Goal: Task Accomplishment & Management: Manage account settings

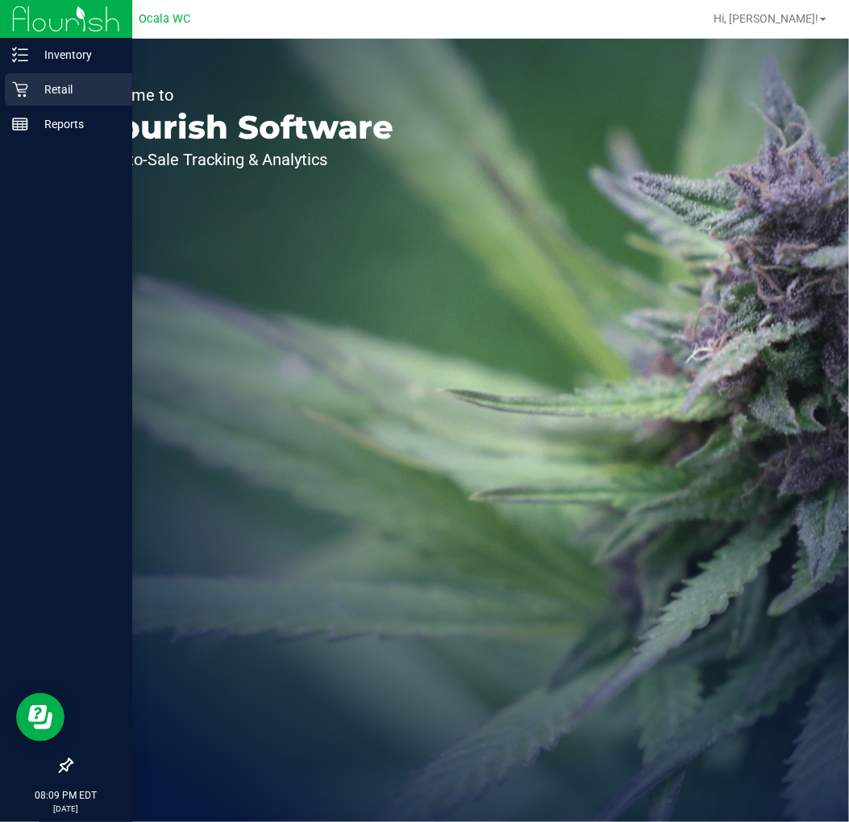
click at [29, 99] on div "Retail" at bounding box center [68, 89] width 127 height 32
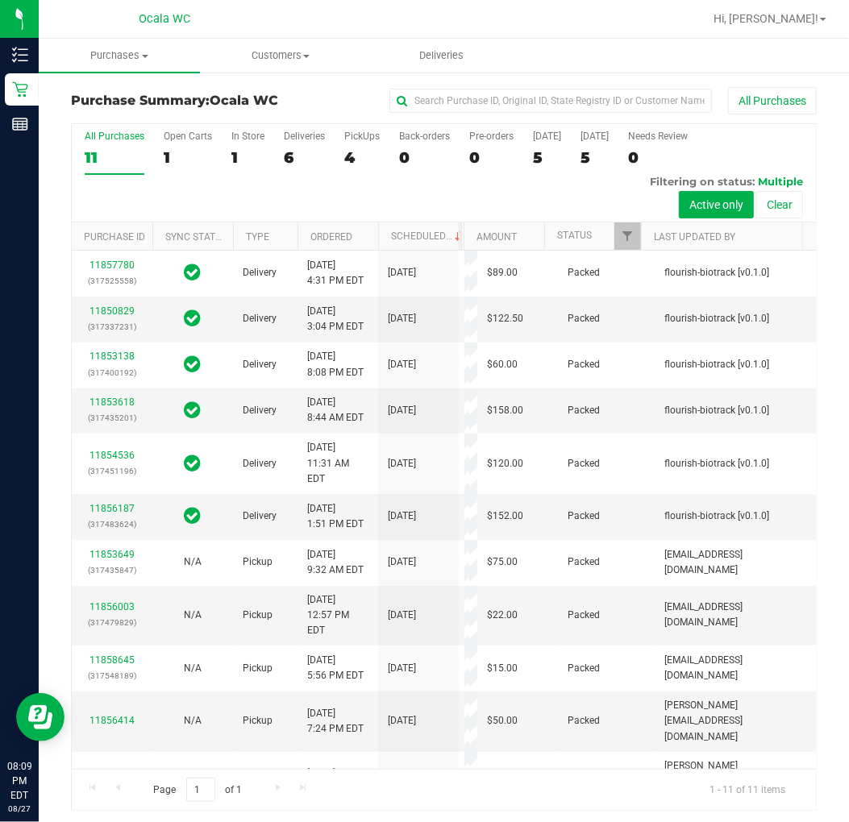
click at [327, 85] on div "Purchase Summary: Ocala WC All Purchases All Purchases 11 Open Carts 1 In Store…" at bounding box center [444, 449] width 810 height 756
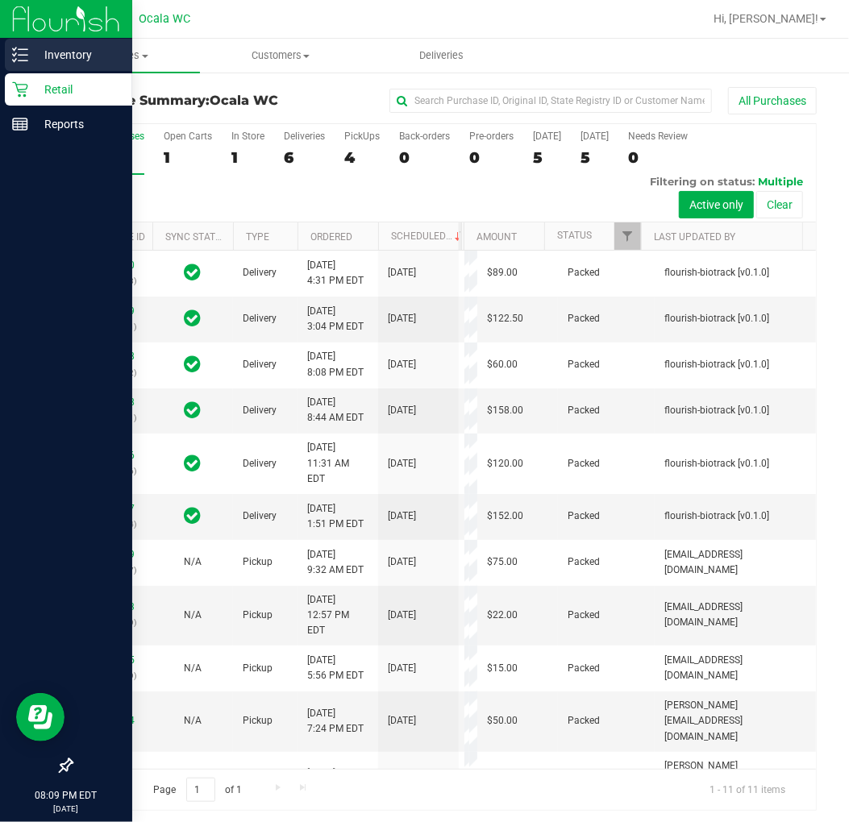
click at [35, 53] on p "Inventory" at bounding box center [76, 54] width 97 height 19
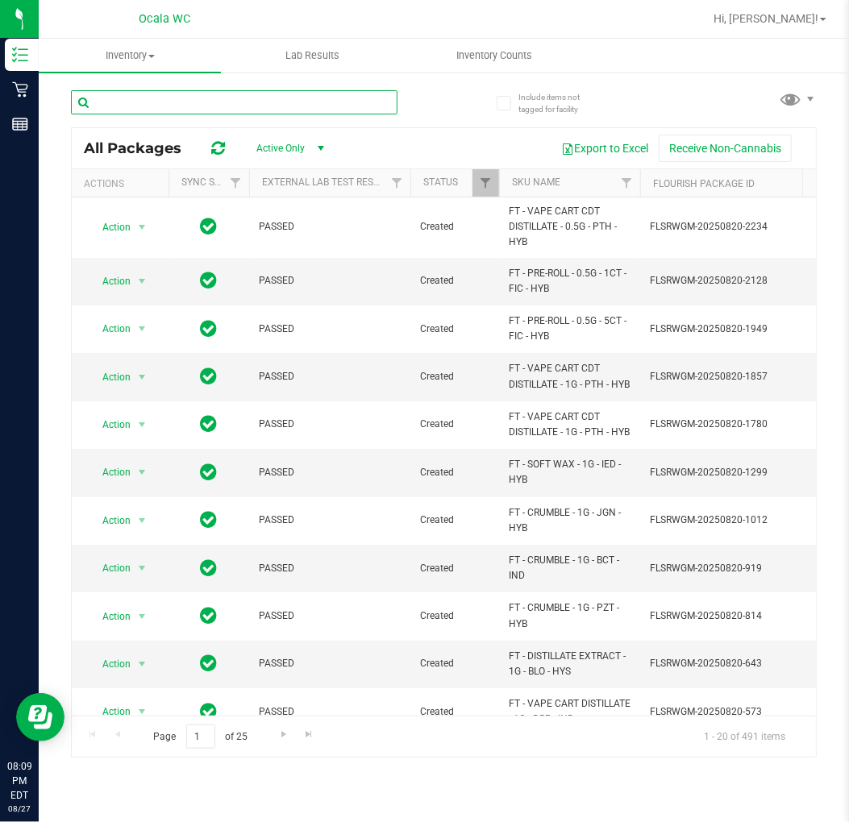
click at [304, 105] on input "text" at bounding box center [234, 102] width 326 height 24
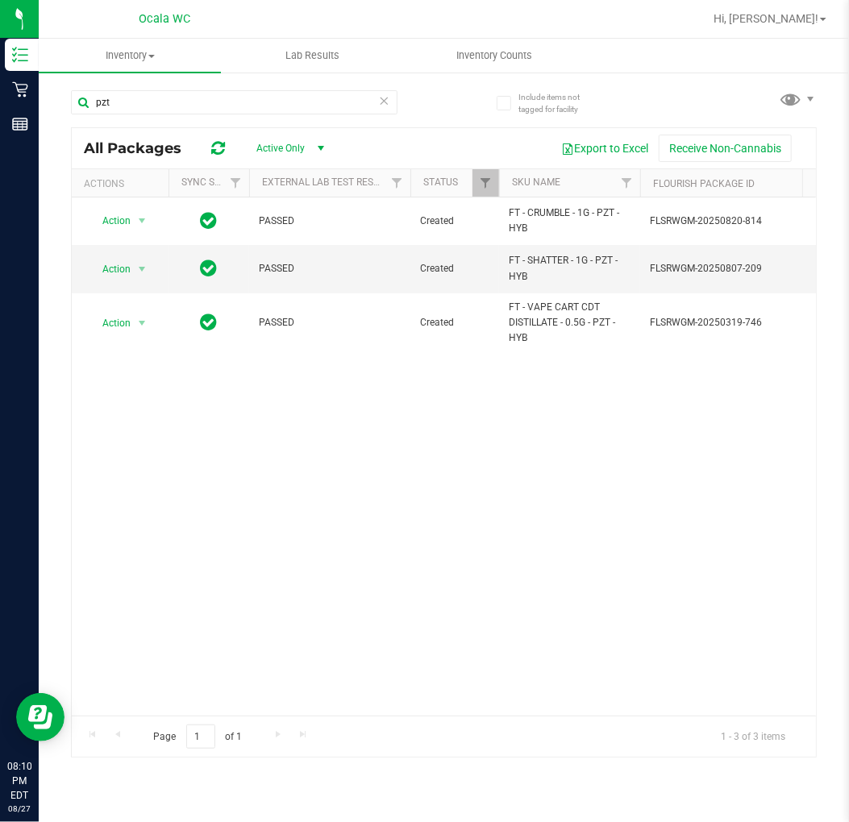
click at [505, 447] on div "Action Action Global inventory Package audit log Print package label Print prod…" at bounding box center [444, 457] width 744 height 518
click at [285, 106] on input "pzt" at bounding box center [234, 102] width 326 height 24
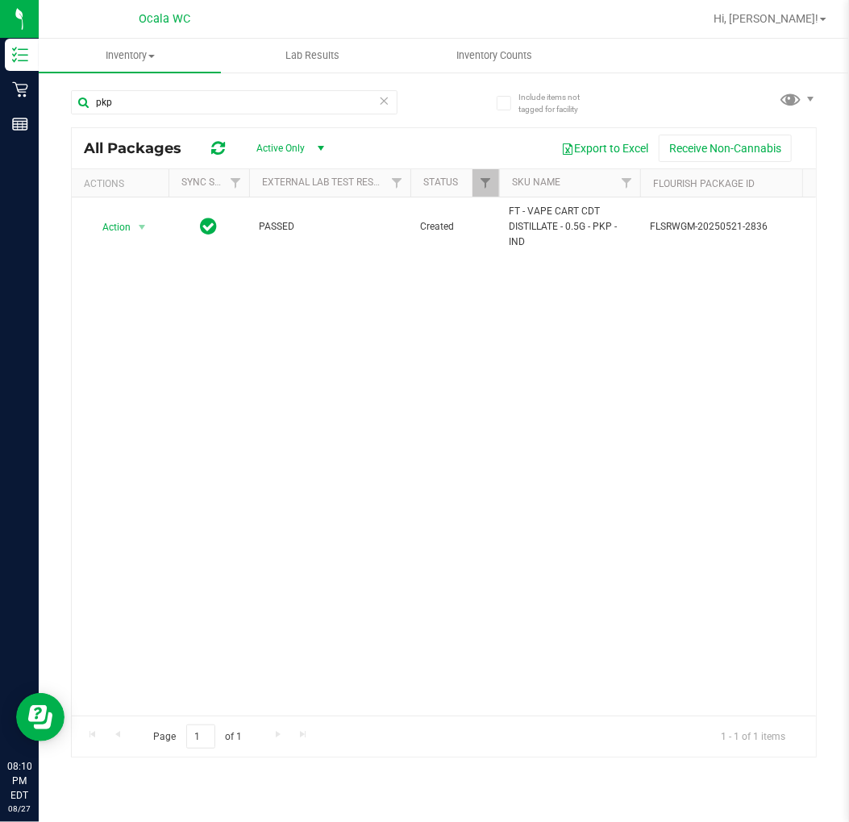
click at [222, 83] on div "pkp" at bounding box center [257, 102] width 373 height 52
click at [222, 119] on div "pkp" at bounding box center [234, 108] width 326 height 37
click at [226, 103] on input "pkp" at bounding box center [234, 102] width 326 height 24
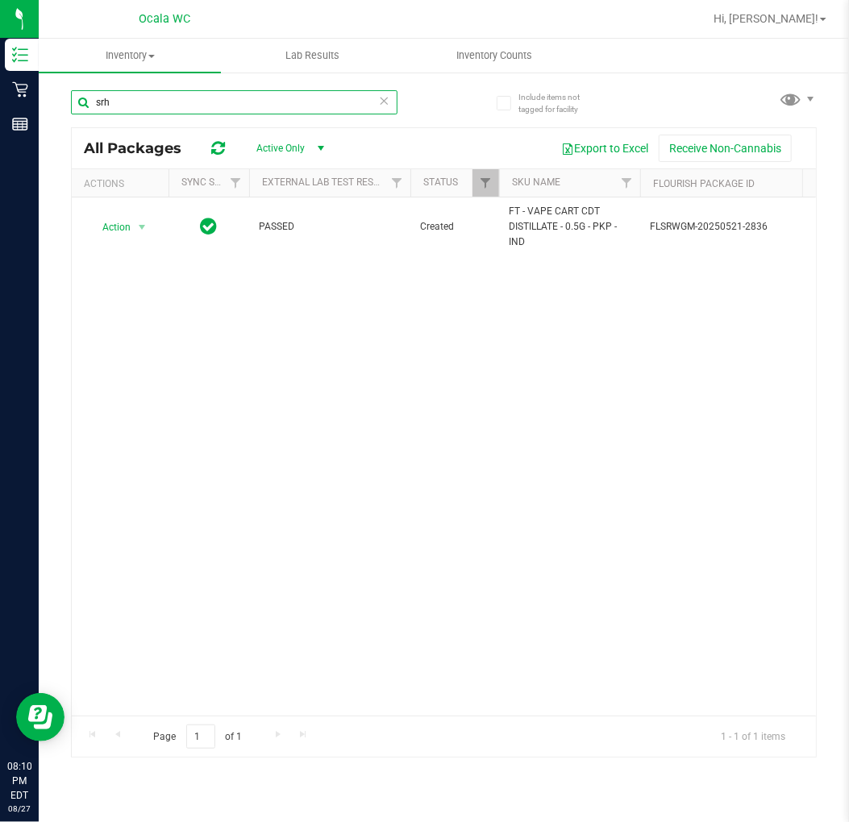
type input "srh"
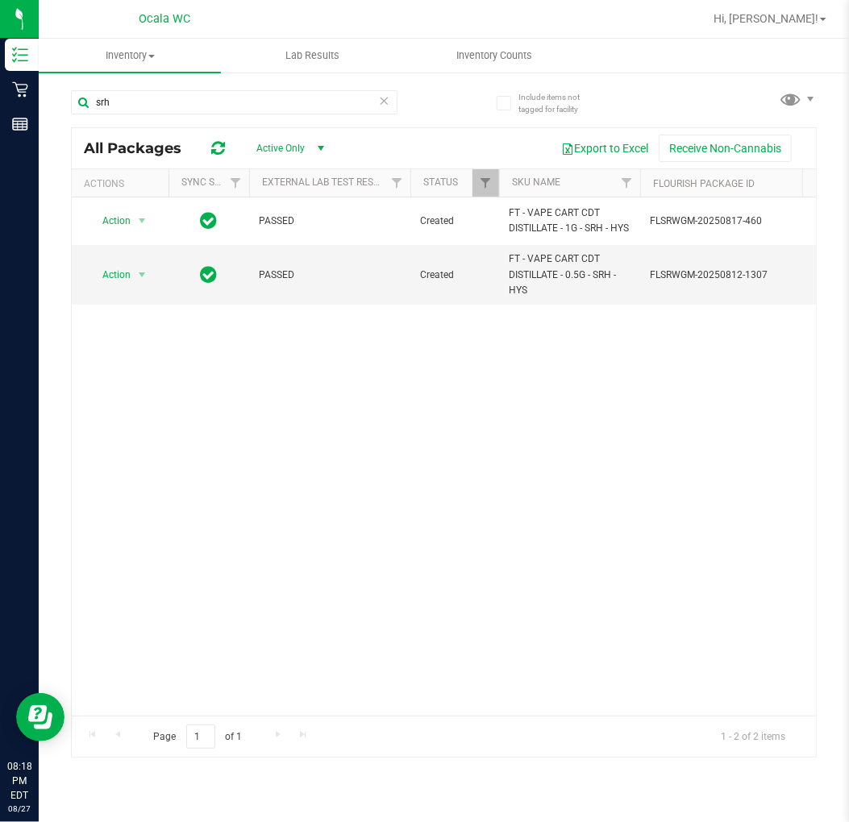
click at [465, 500] on div "Action Action Global inventory Package audit log Print package label Print prod…" at bounding box center [444, 457] width 744 height 518
click at [544, 545] on div "Action Action Global inventory Package audit log Print package label Print prod…" at bounding box center [444, 457] width 744 height 518
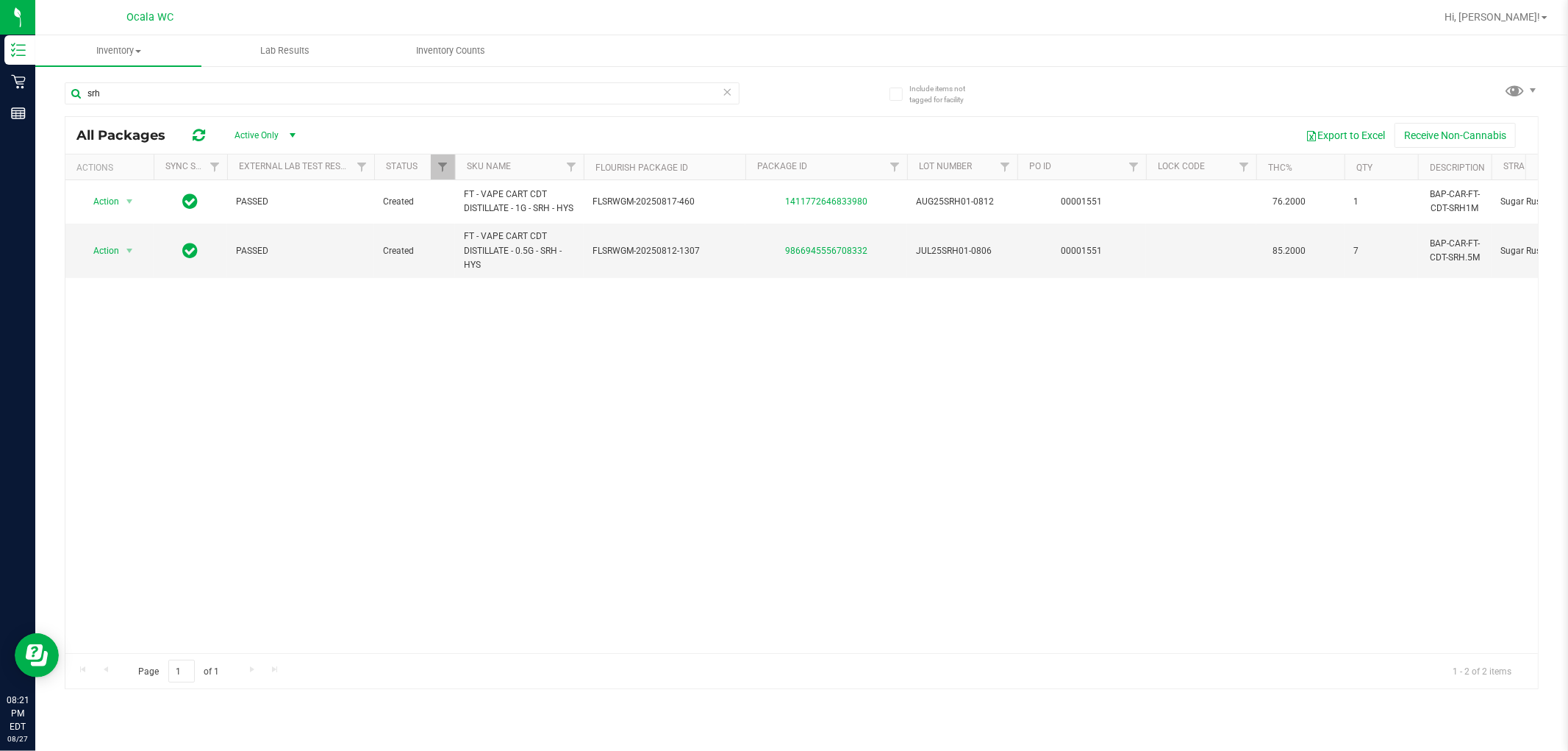
click at [774, 469] on div "Action Action Global inventory Package audit log Print package label Print prod…" at bounding box center [802, 417] width 1473 height 473
click at [774, 89] on div "srh All Packages Active Only Active Only Lab Samples Locked All External Intern…" at bounding box center [802, 379] width 1474 height 621
click at [385, 89] on input "srh" at bounding box center [402, 93] width 675 height 22
click at [774, 495] on div "Action Action Global inventory Package audit log Print package label Print prod…" at bounding box center [802, 417] width 1473 height 473
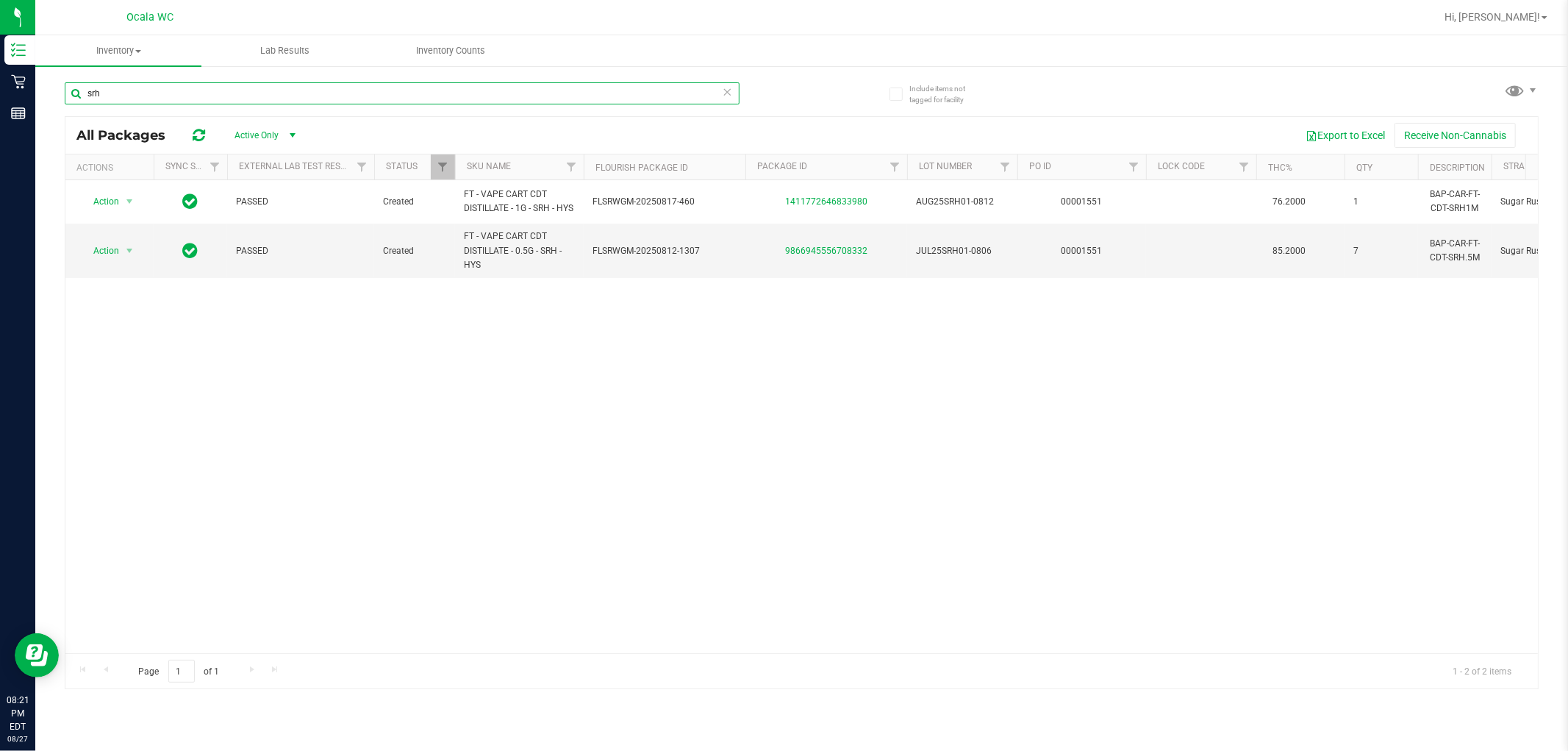
click at [662, 85] on input "srh" at bounding box center [402, 93] width 675 height 22
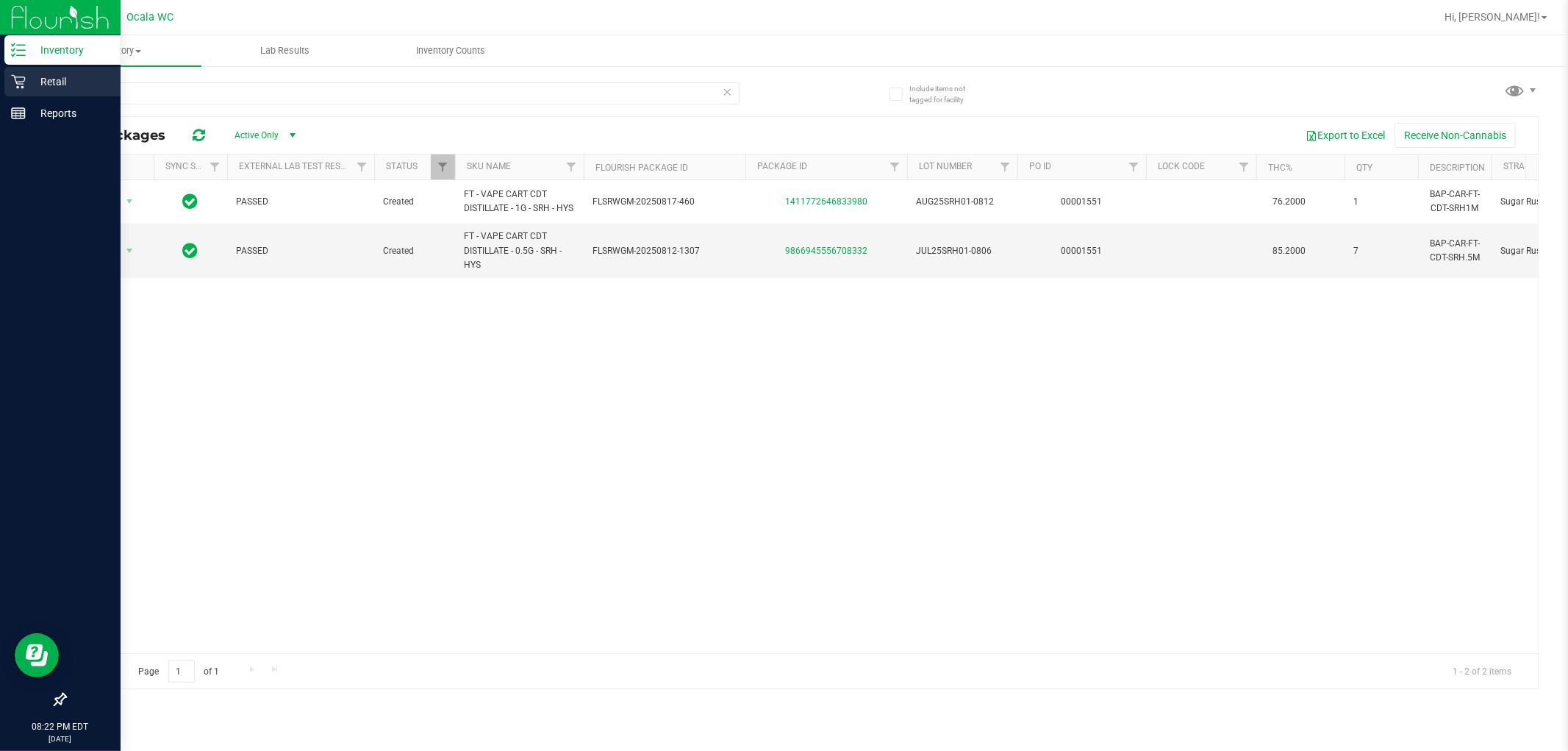
click at [55, 81] on p "Retail" at bounding box center [69, 81] width 88 height 17
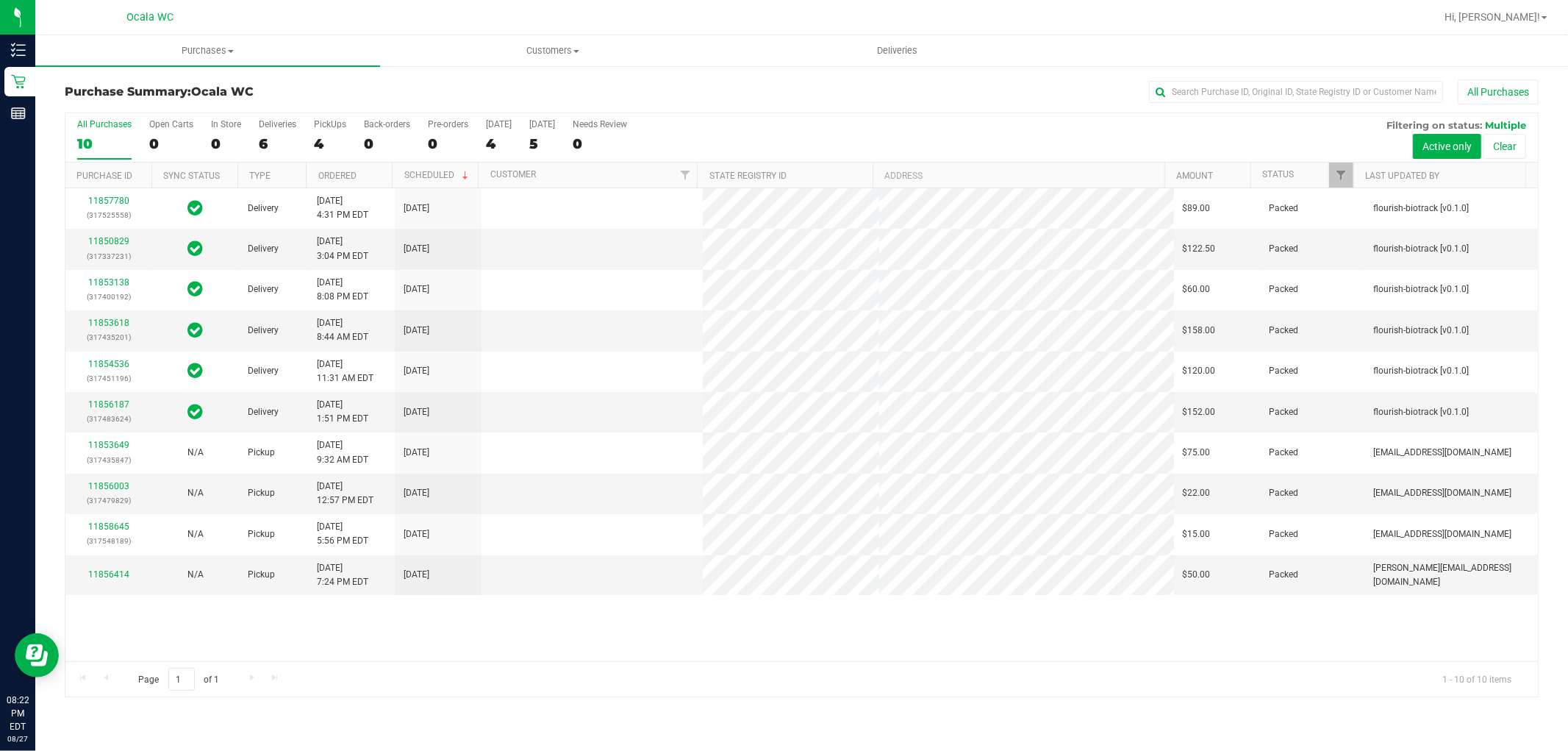
click at [318, 143] on div "4" at bounding box center [329, 143] width 32 height 17
click at [0, 0] on input "PickUps 4" at bounding box center [0, 0] width 0 height 0
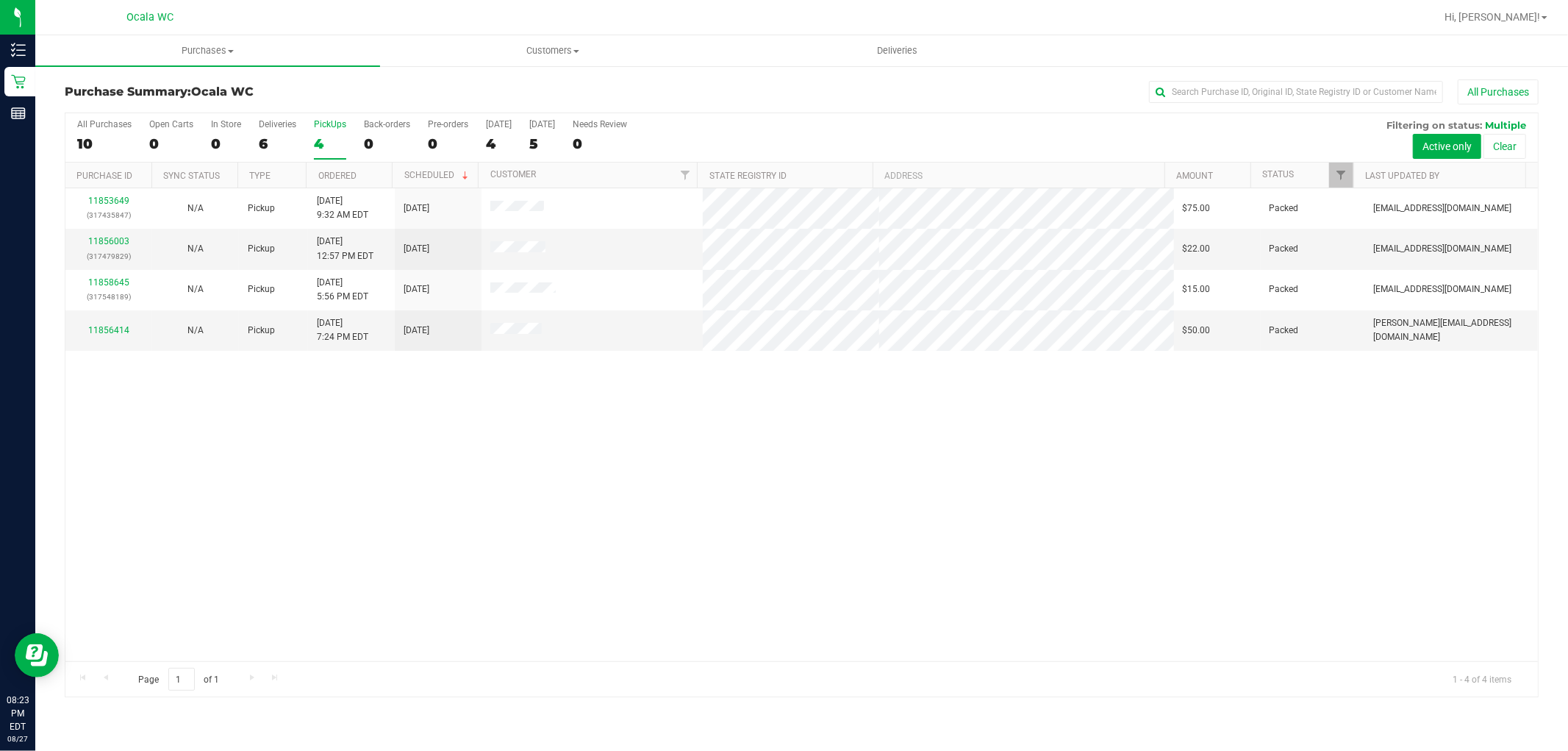
click at [582, 502] on div "11853649 (317435847) N/A Pickup [DATE] 9:32 AM EDT 8/27/2025 $75.00 Packed [EMA…" at bounding box center [802, 424] width 1473 height 473
click at [774, 465] on div "11853649 (317435847) N/A Pickup [DATE] 9:32 AM EDT 8/27/2025 $75.00 Packed [EMA…" at bounding box center [802, 424] width 1473 height 473
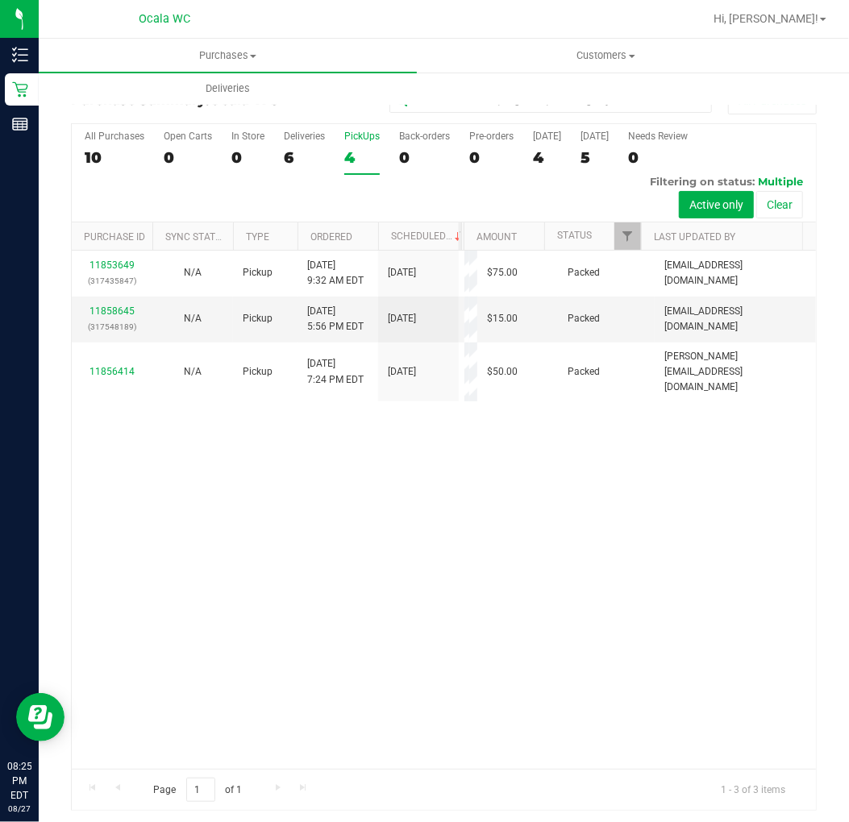
drag, startPoint x: 390, startPoint y: 526, endPoint x: 49, endPoint y: 296, distance: 411.6
click at [390, 526] on div "11853649 (317435847) N/A Pickup [DATE] 9:32 AM EDT 8/27/2025 $75.00 Packed [EMA…" at bounding box center [444, 510] width 744 height 518
click at [297, 504] on div "11853649 (317435847) N/A Pickup [DATE] 9:32 AM EDT 8/27/2025 $75.00 Packed [EMA…" at bounding box center [444, 510] width 744 height 518
click at [399, 493] on div "11853649 (317435847) N/A Pickup [DATE] 9:32 AM EDT 8/27/2025 $75.00 Packed [EMA…" at bounding box center [444, 510] width 744 height 518
click at [390, 512] on div "11853649 (317435847) N/A Pickup [DATE] 9:32 AM EDT 8/27/2025 $75.00 Packed [EMA…" at bounding box center [444, 510] width 744 height 518
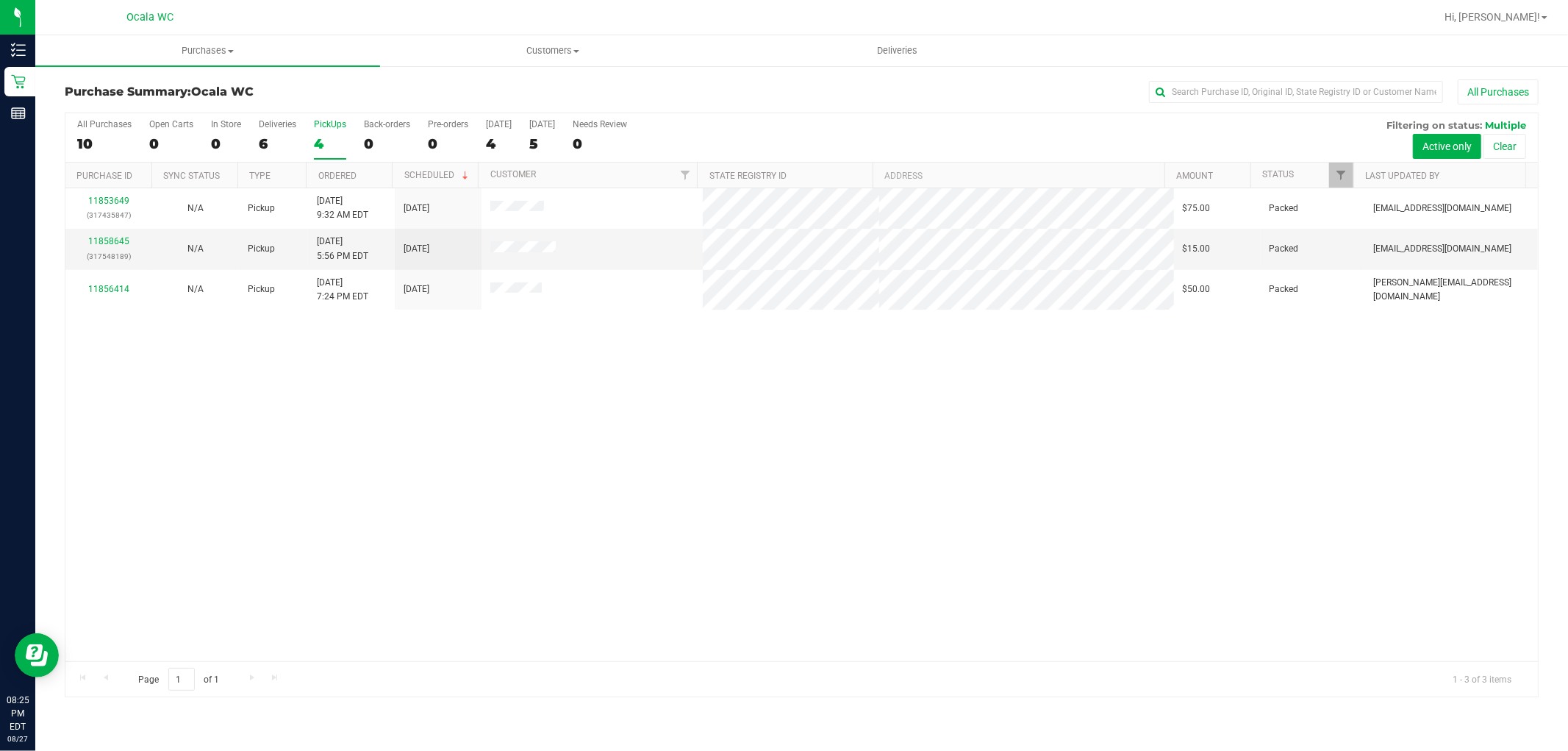
click at [318, 123] on div "PickUps" at bounding box center [329, 124] width 32 height 10
click at [0, 0] on input "PickUps 4" at bounding box center [0, 0] width 0 height 0
click at [552, 476] on div "11853649 (317435847) N/A Pickup [DATE] 9:32 AM EDT 8/27/2025 $75.00 Packed [EMA…" at bounding box center [802, 424] width 1473 height 473
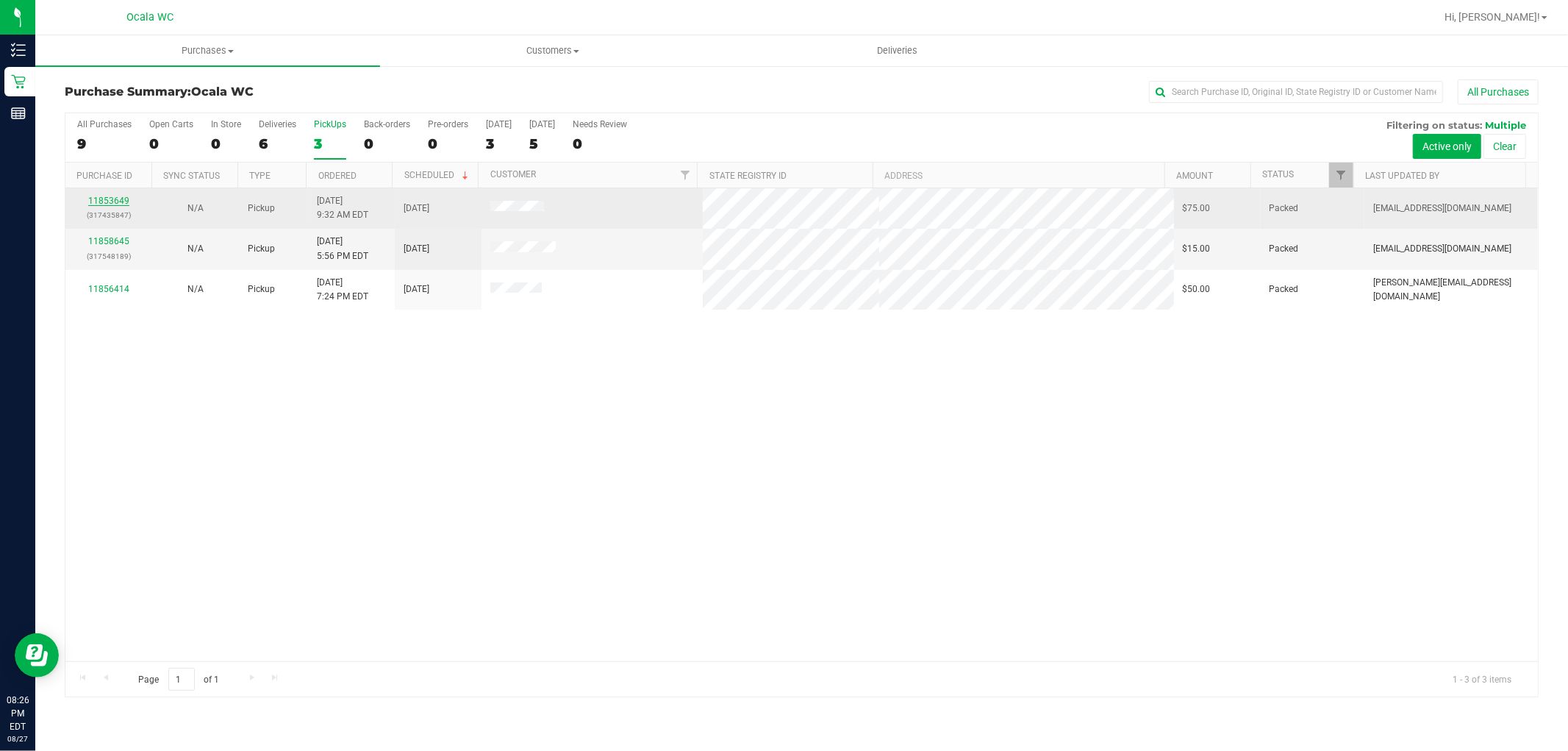
click at [112, 200] on link "11853649" at bounding box center [109, 200] width 41 height 10
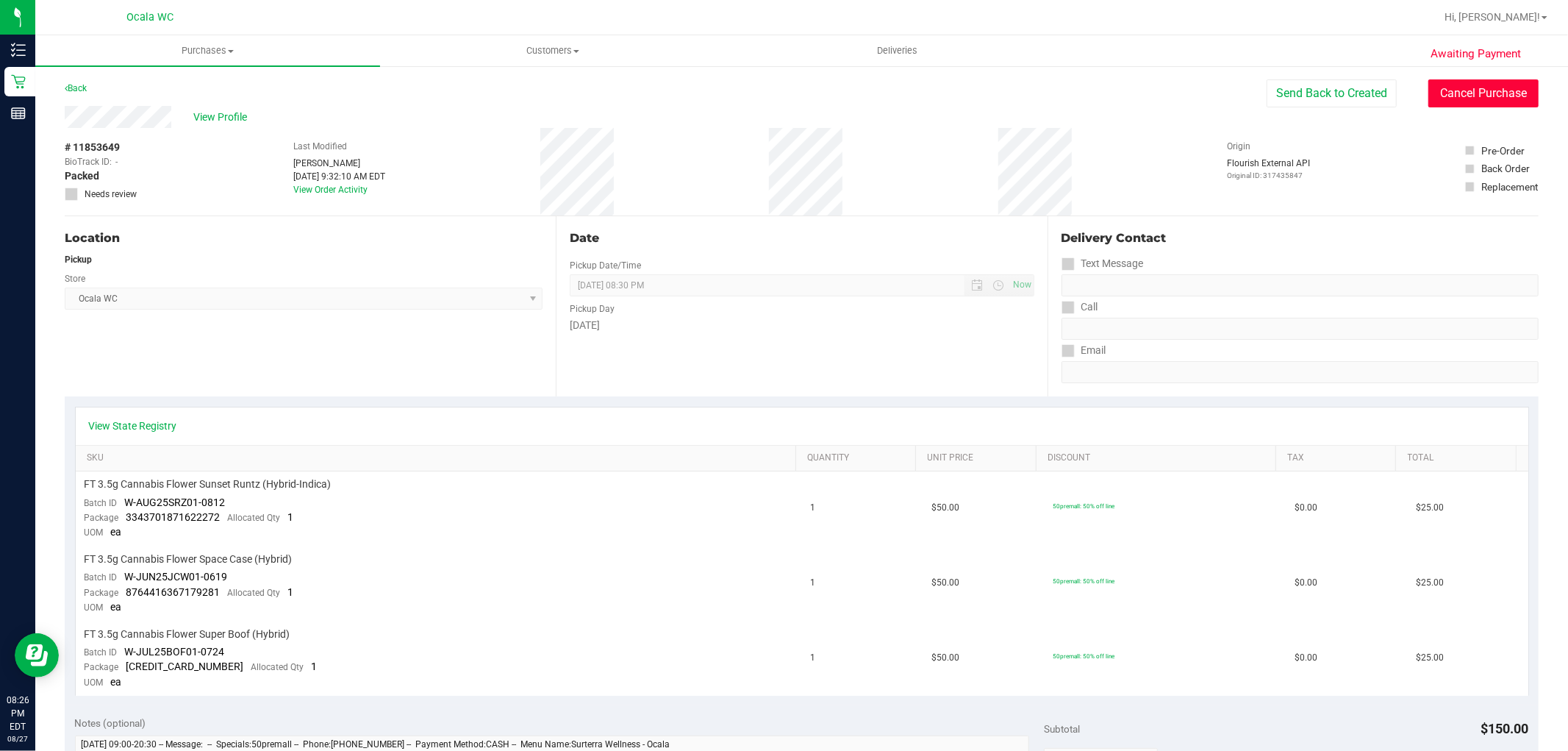
click at [774, 89] on button "Cancel Purchase" at bounding box center [1483, 93] width 110 height 28
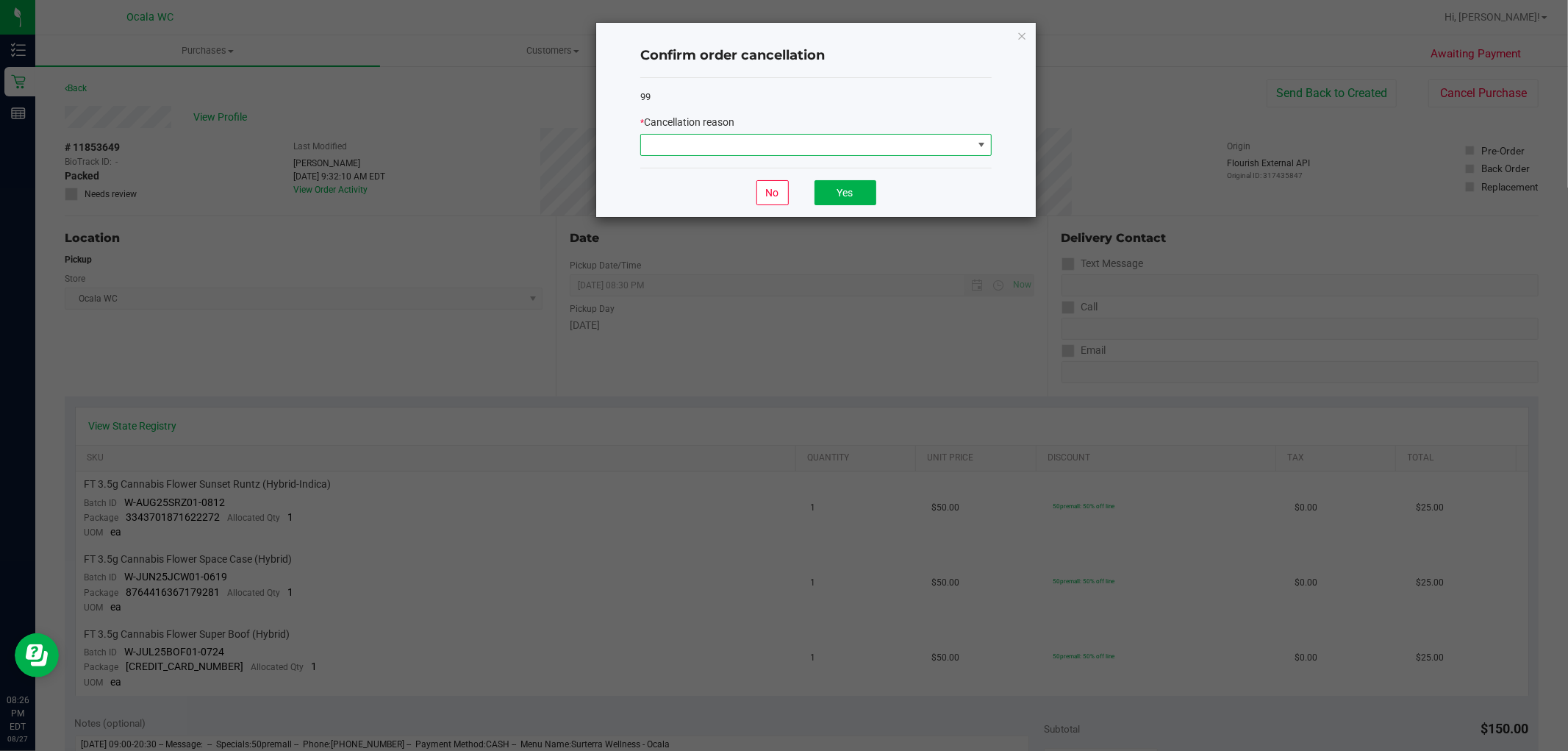
click at [774, 141] on span at bounding box center [807, 145] width 332 height 21
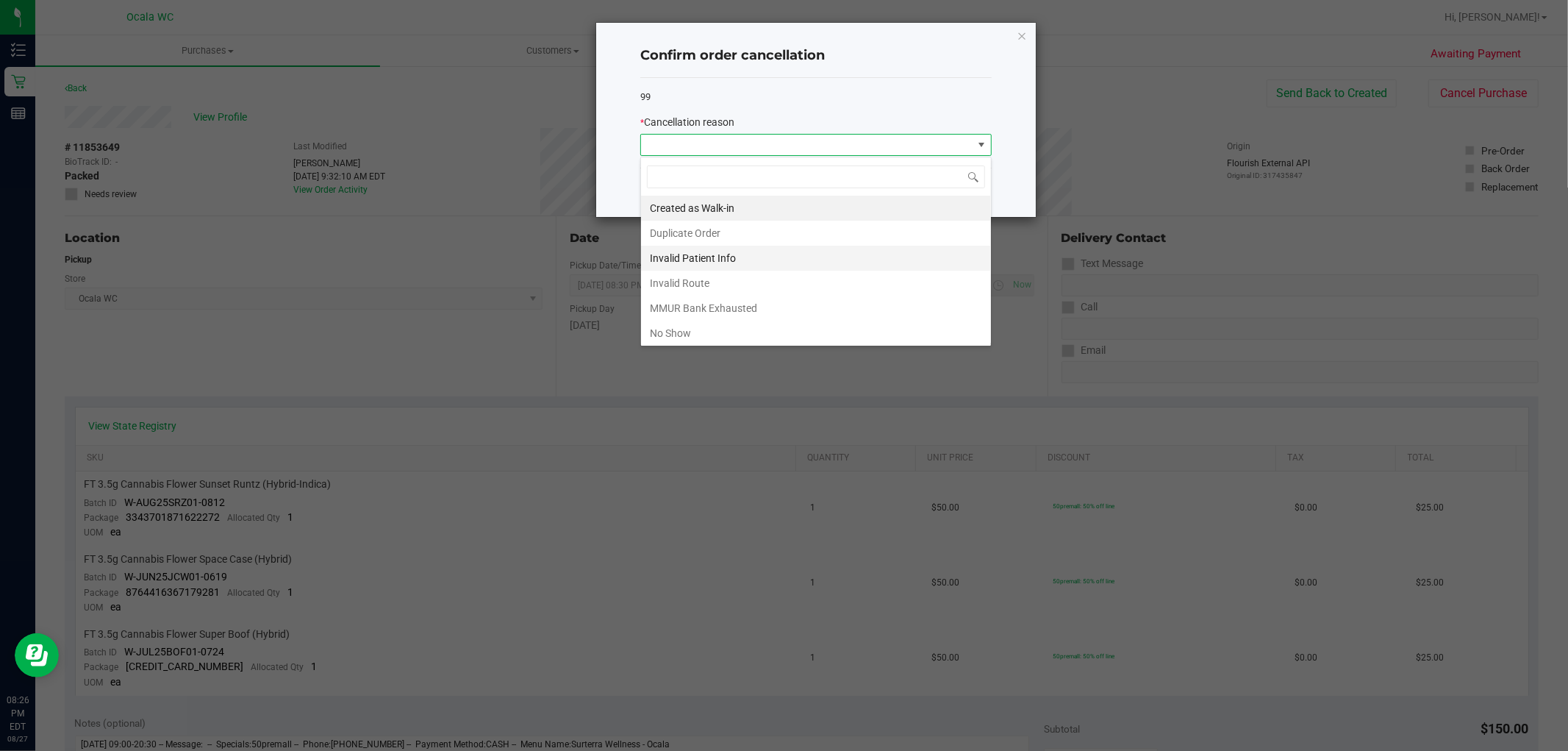
scroll to position [22, 351]
click at [697, 331] on li "No Show" at bounding box center [816, 332] width 350 height 25
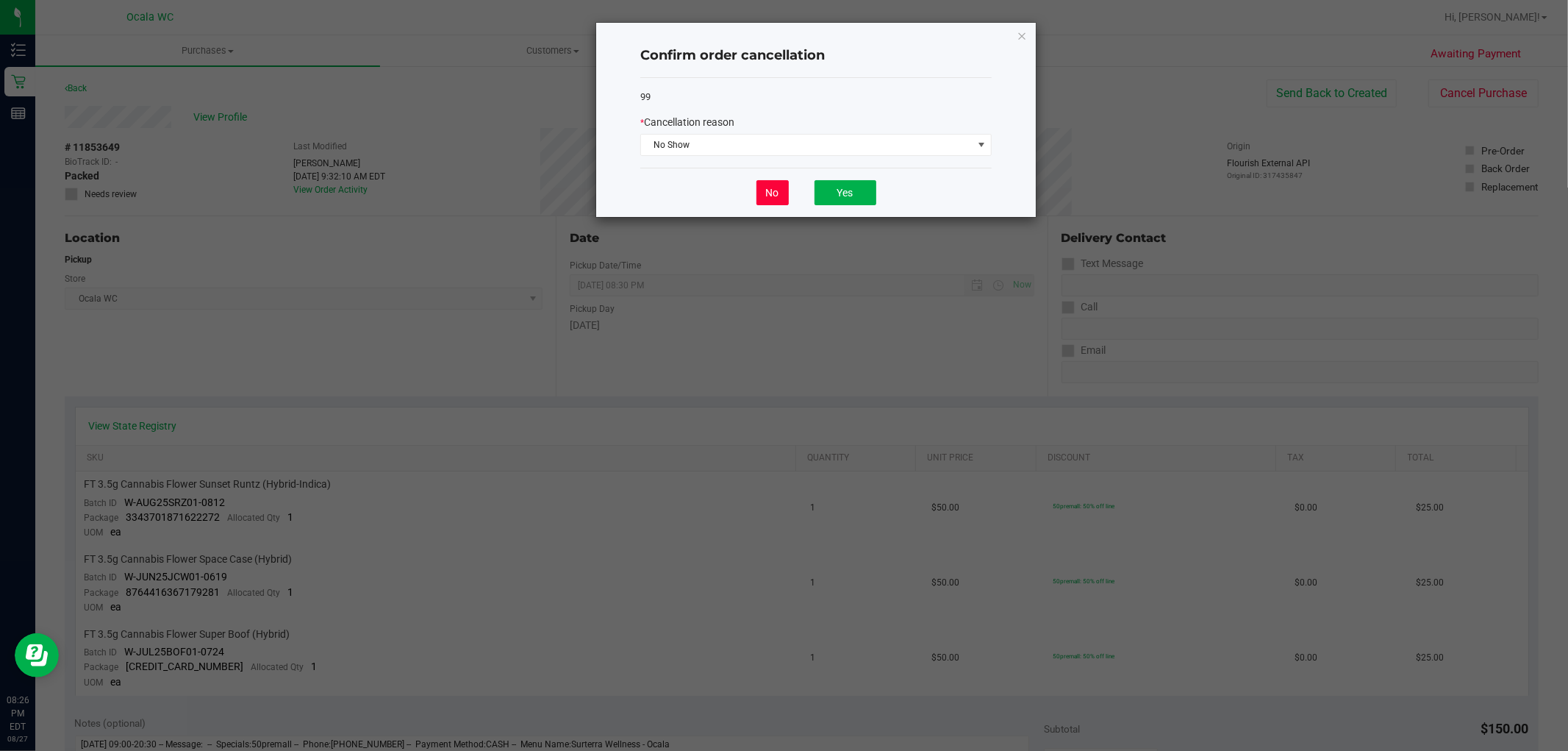
click at [772, 200] on button "No" at bounding box center [773, 193] width 32 height 25
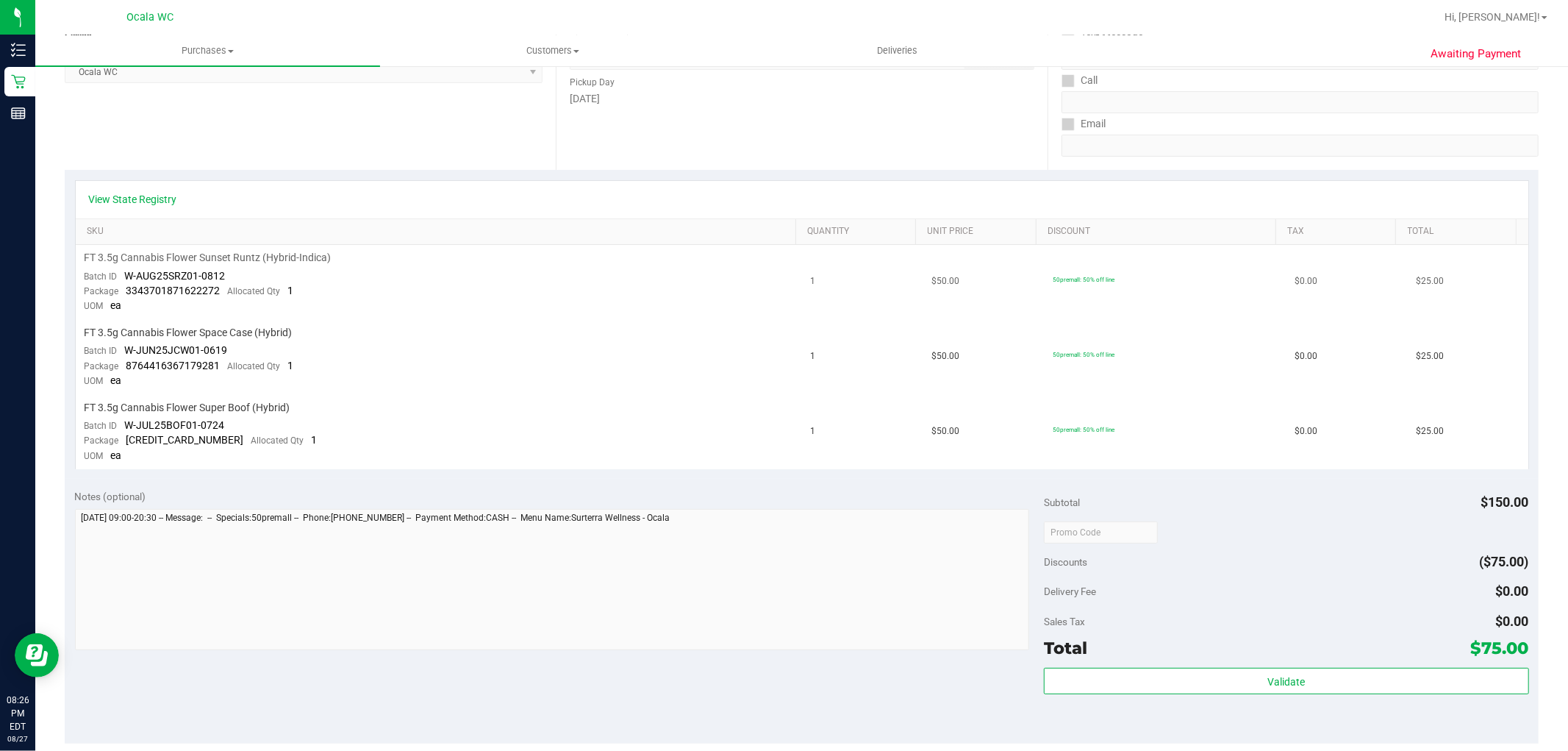
scroll to position [0, 0]
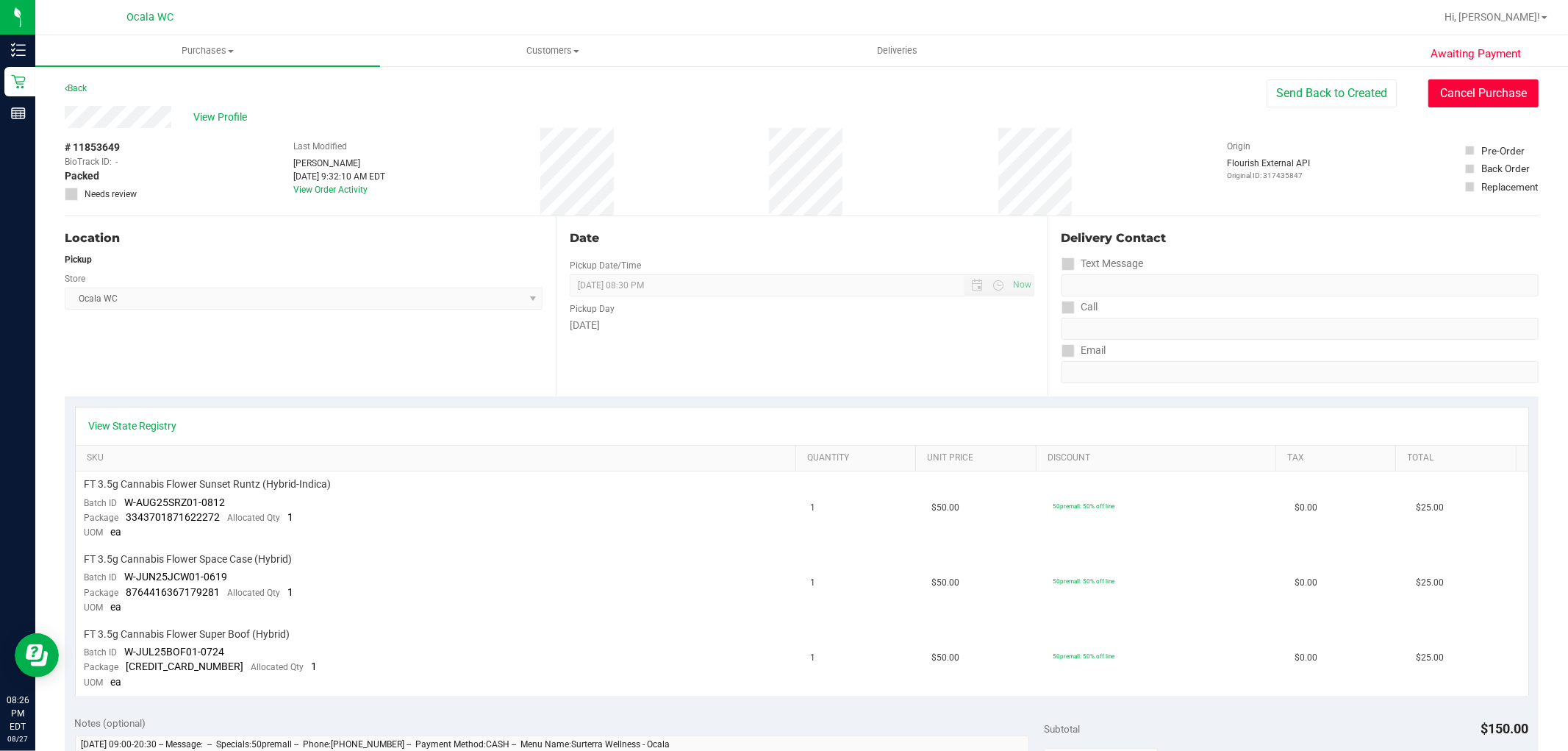
click at [774, 99] on button "Cancel Purchase" at bounding box center [1483, 93] width 110 height 28
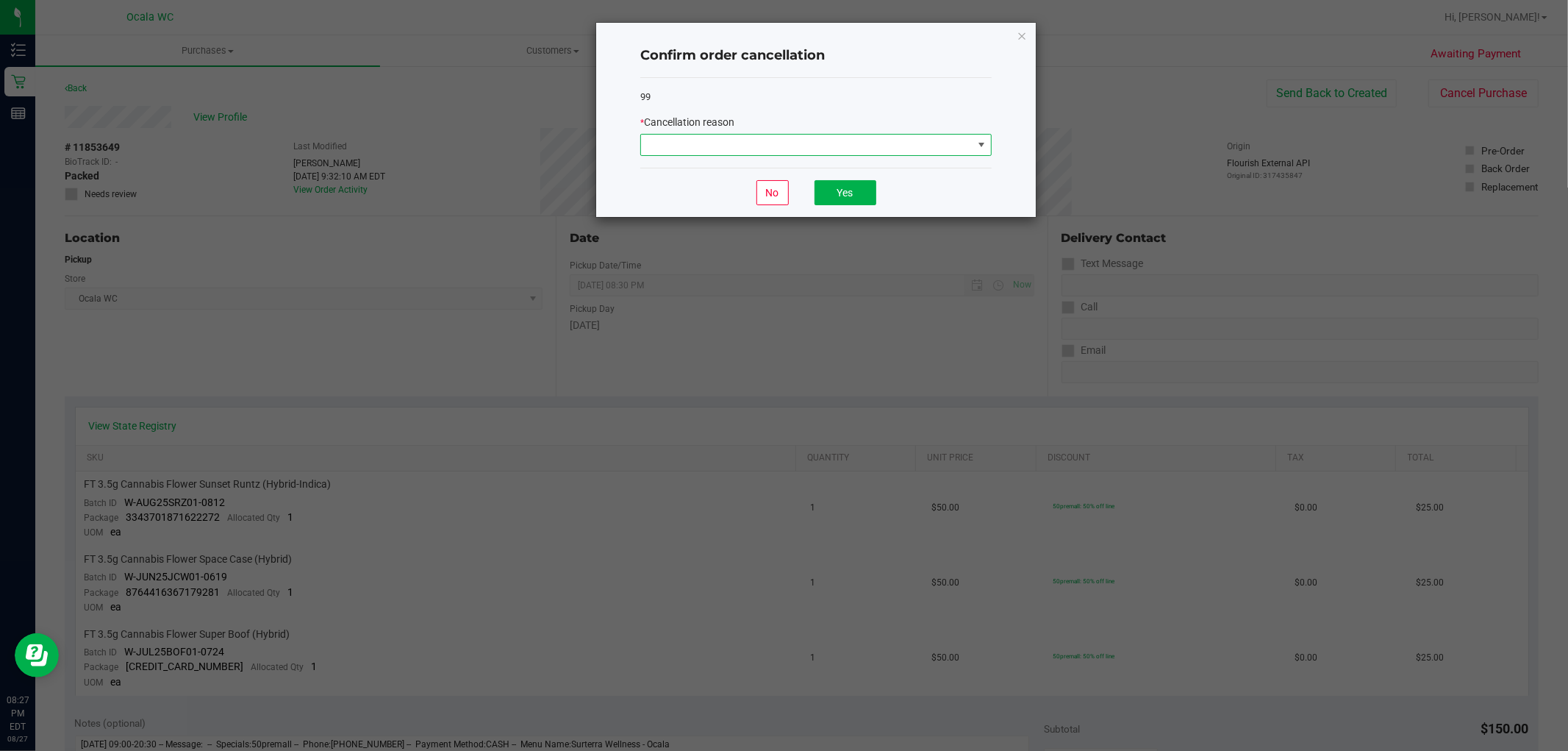
click at [774, 141] on span at bounding box center [807, 145] width 332 height 21
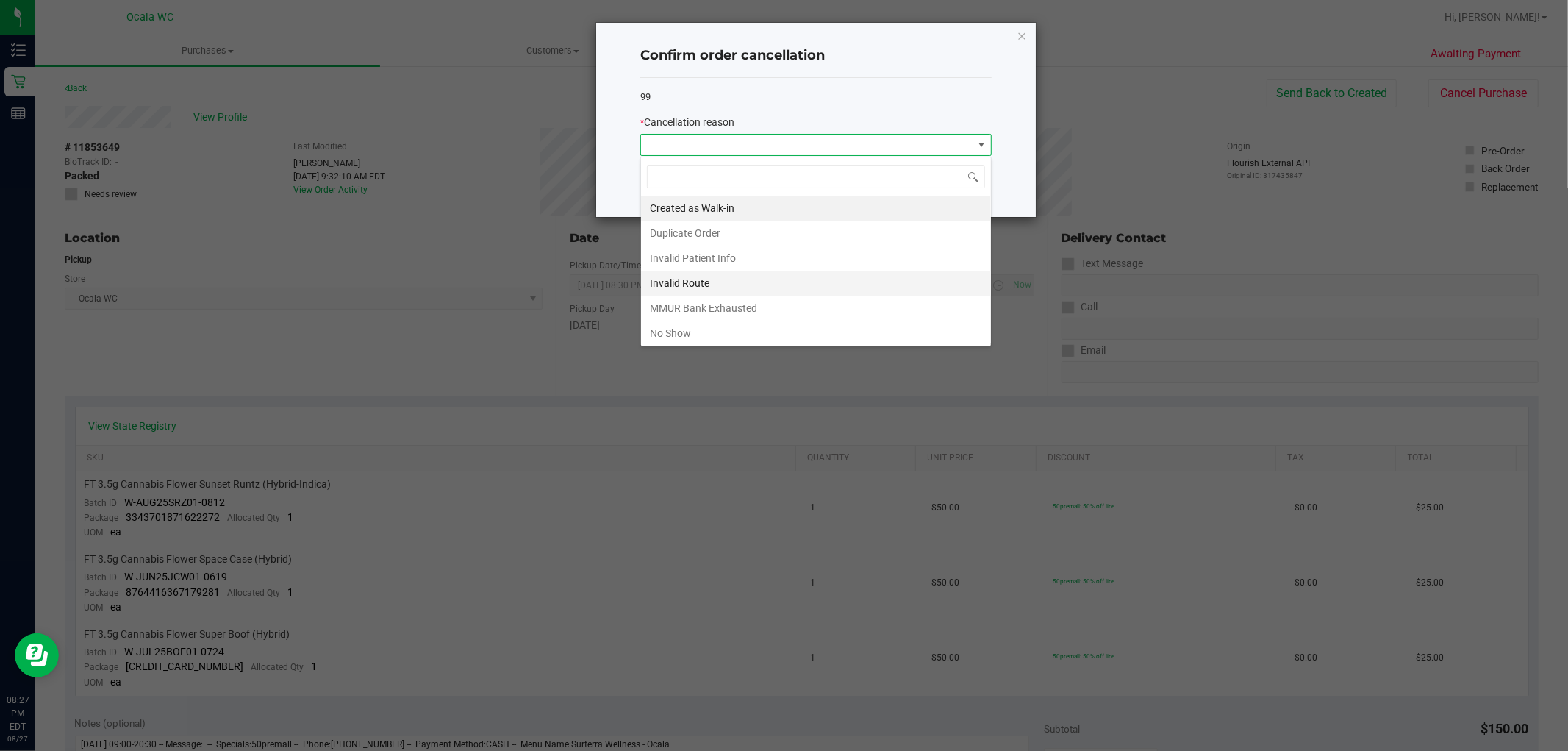
scroll to position [22, 351]
click at [700, 329] on li "No Show" at bounding box center [816, 332] width 350 height 25
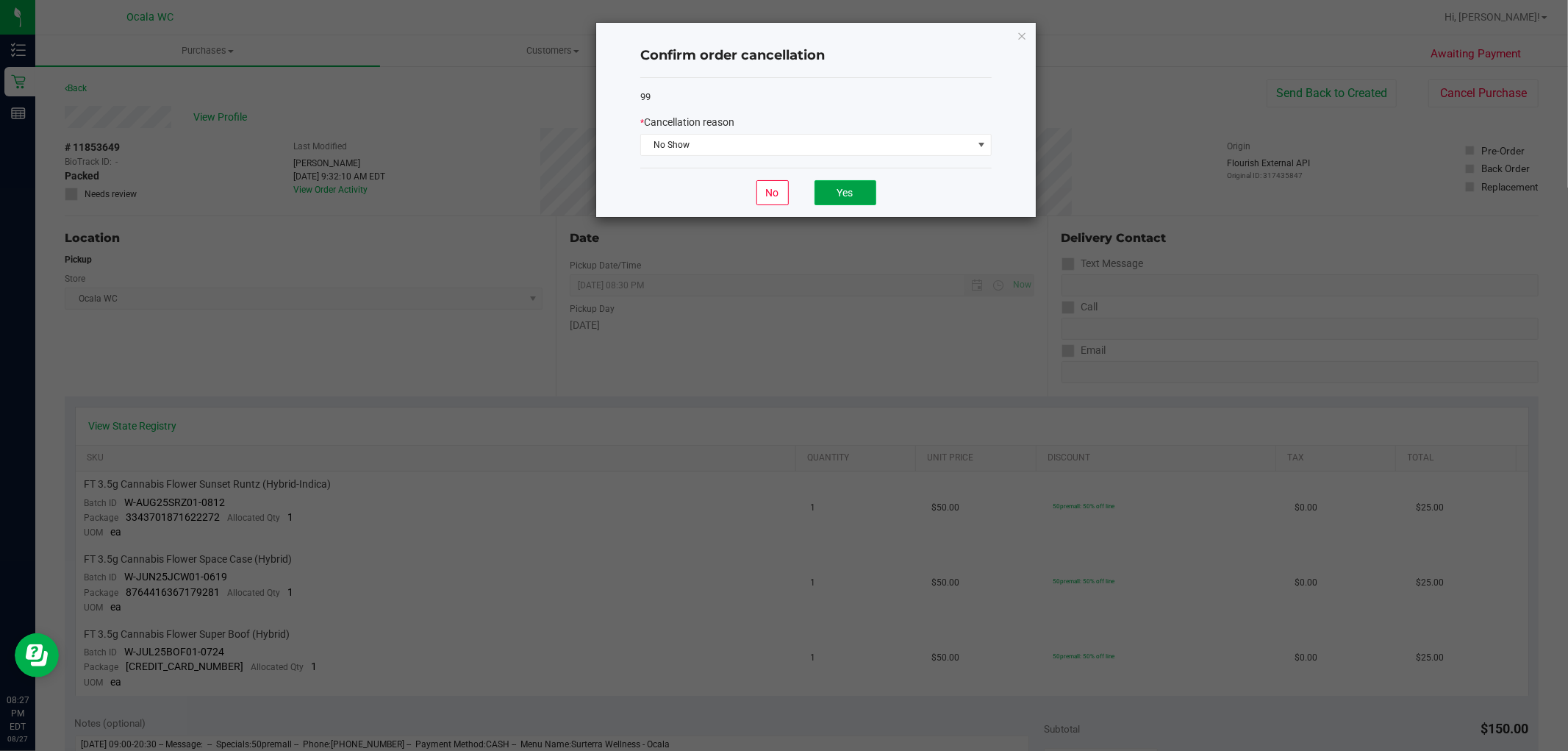
click at [774, 181] on button "Yes" at bounding box center [846, 193] width 62 height 25
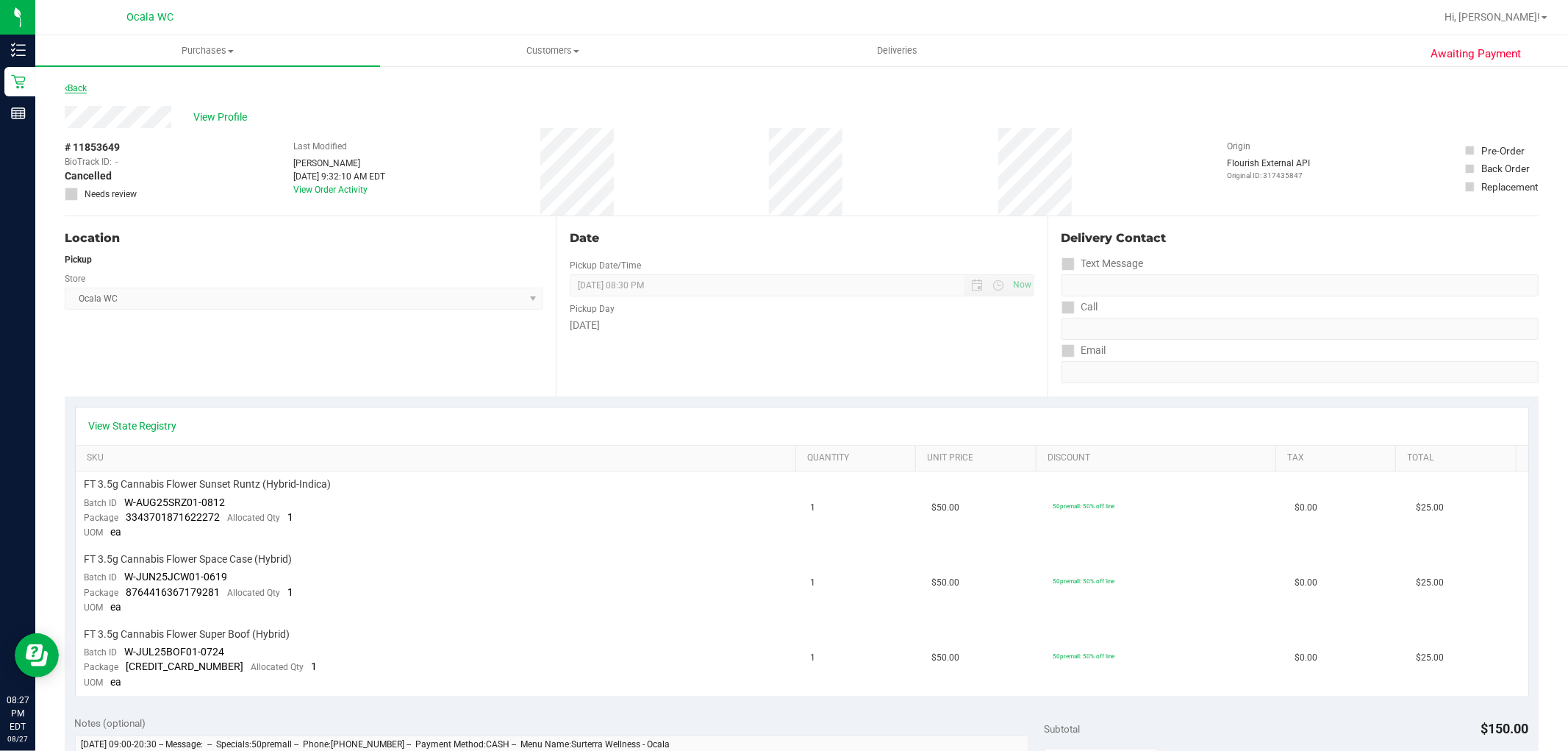
click at [76, 85] on link "Back" at bounding box center [76, 88] width 22 height 10
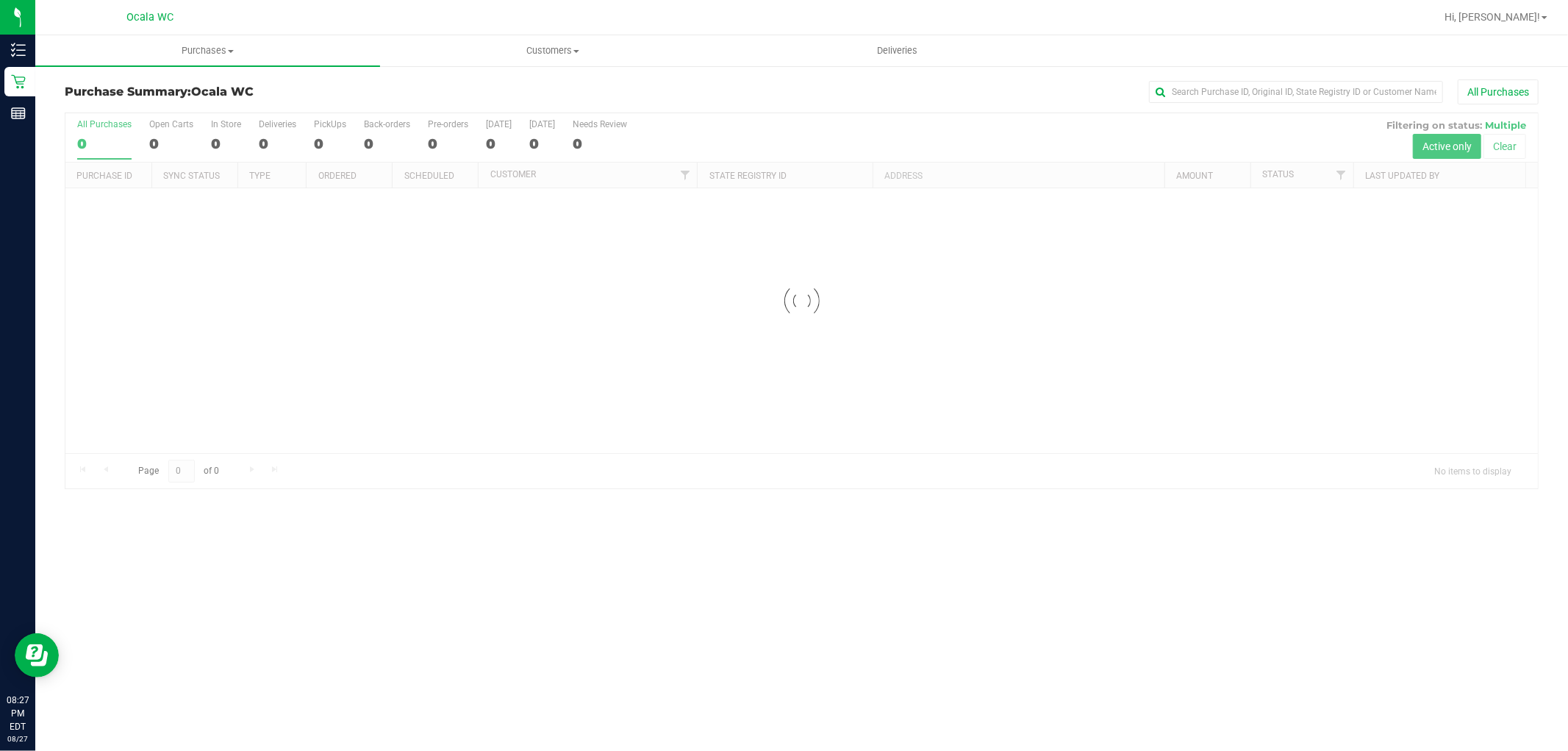
click at [406, 84] on div "Purchase Summary: Ocala WC All Purchases" at bounding box center [802, 95] width 1474 height 32
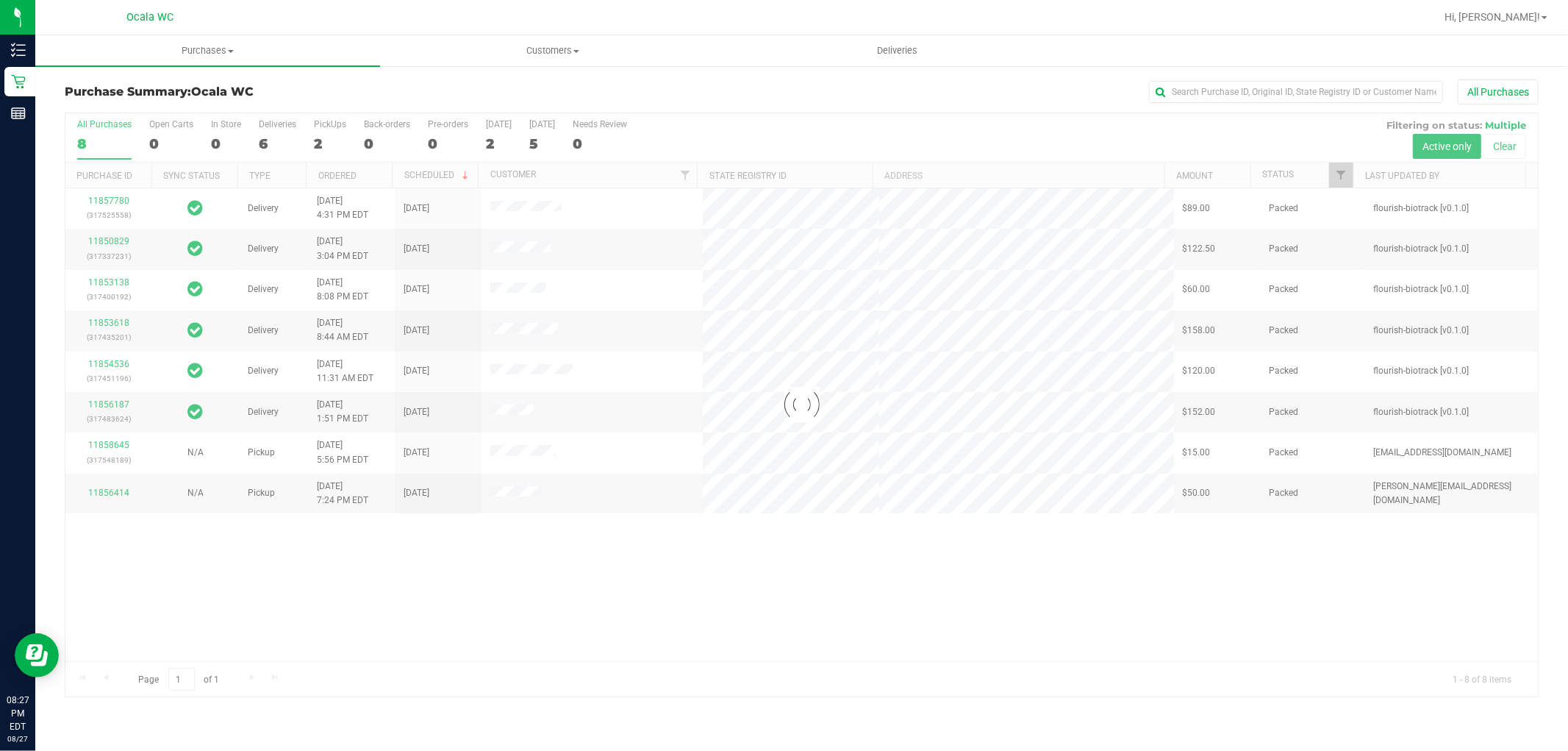
click at [391, 113] on div at bounding box center [802, 404] width 1473 height 583
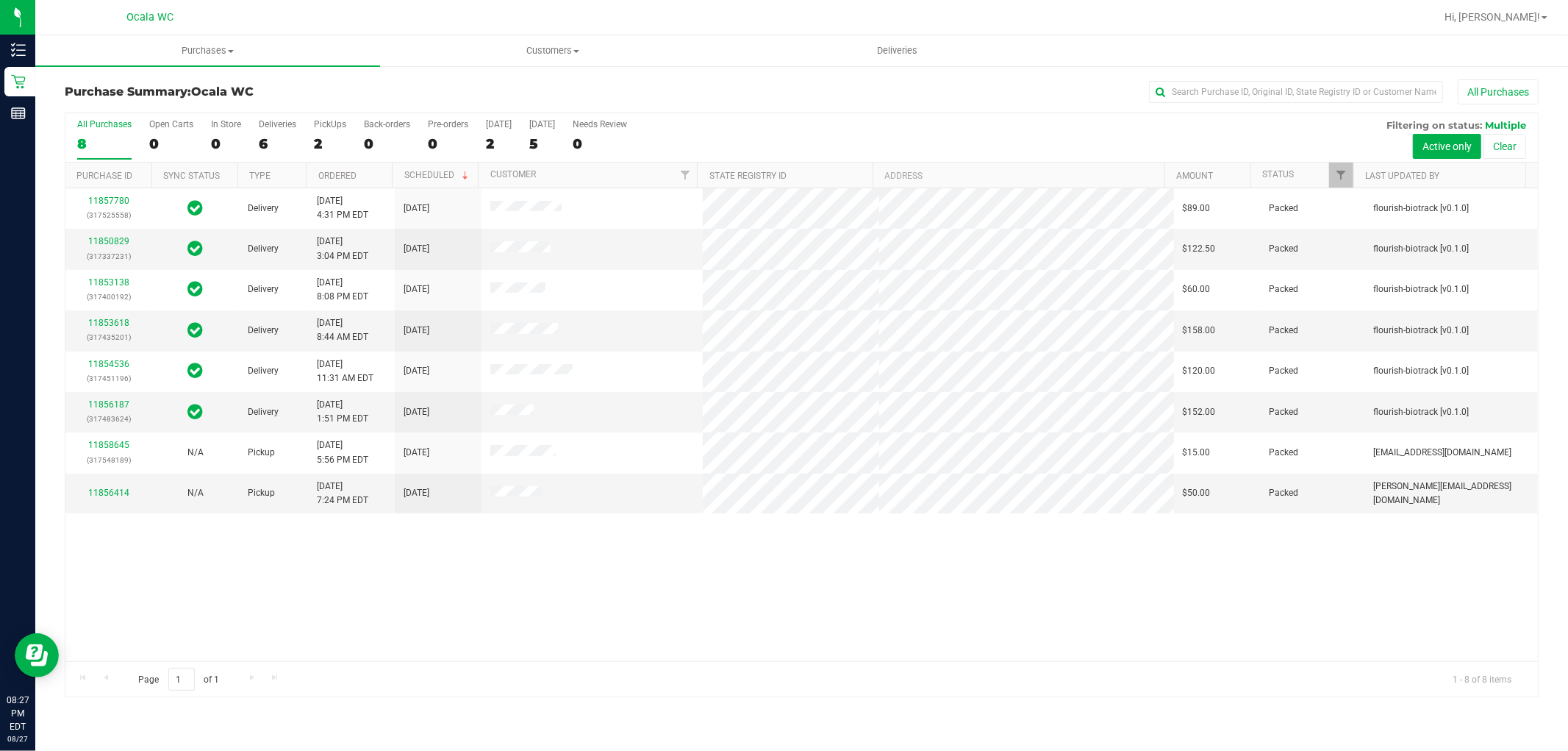
click at [317, 135] on div "2" at bounding box center [329, 143] width 32 height 17
click at [0, 0] on input "PickUps 2" at bounding box center [0, 0] width 0 height 0
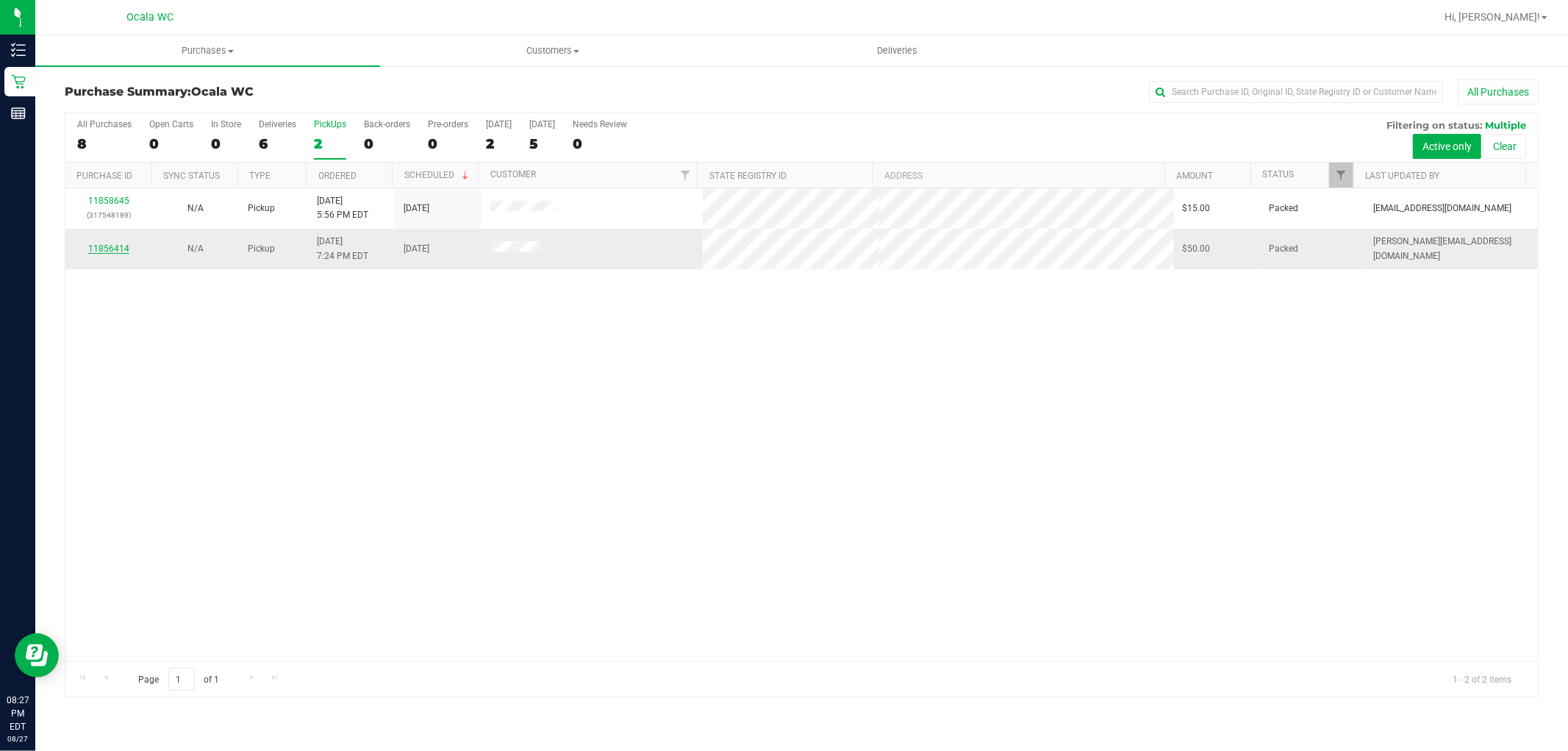
click at [100, 245] on link "11856414" at bounding box center [109, 248] width 41 height 10
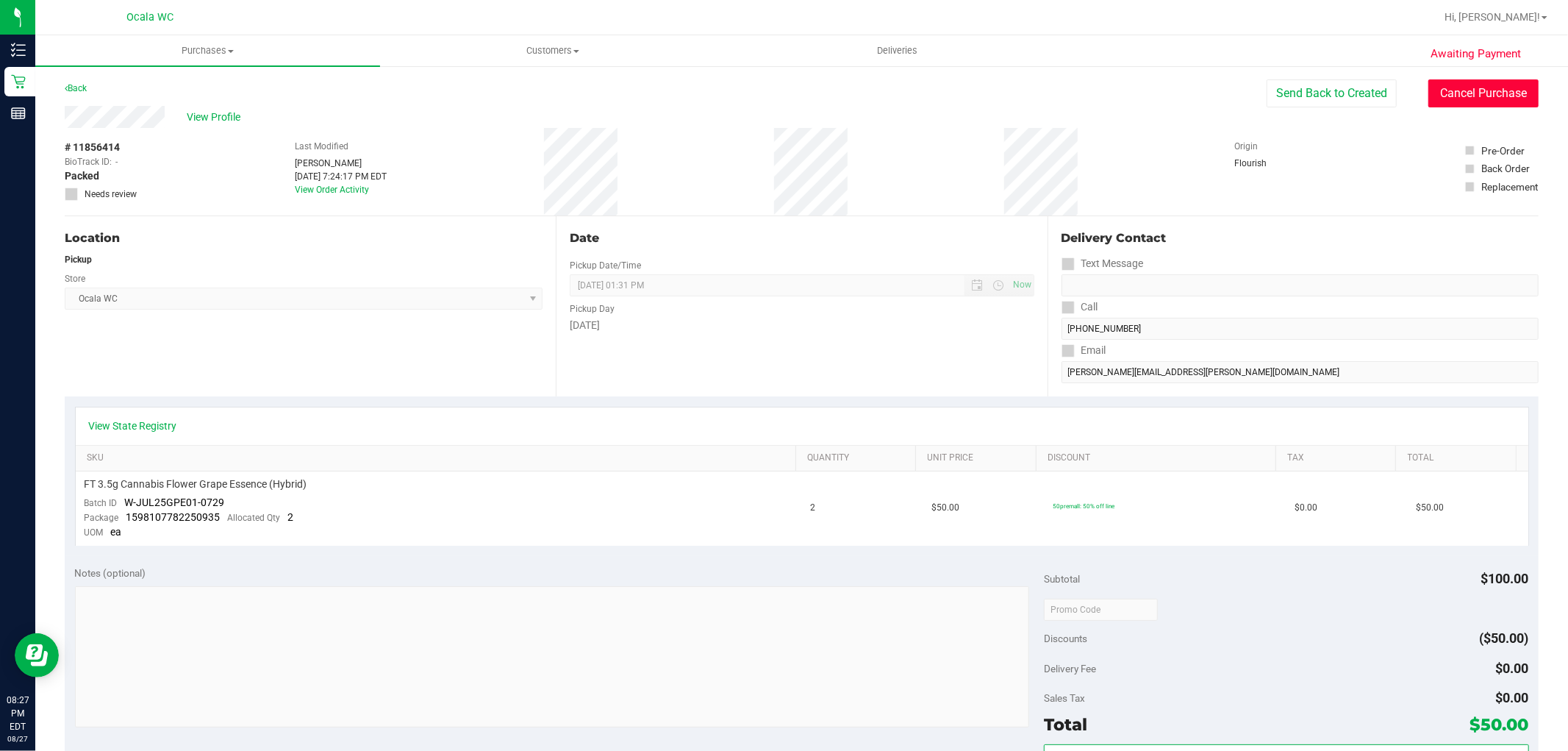
click at [774, 89] on button "Cancel Purchase" at bounding box center [1483, 93] width 110 height 28
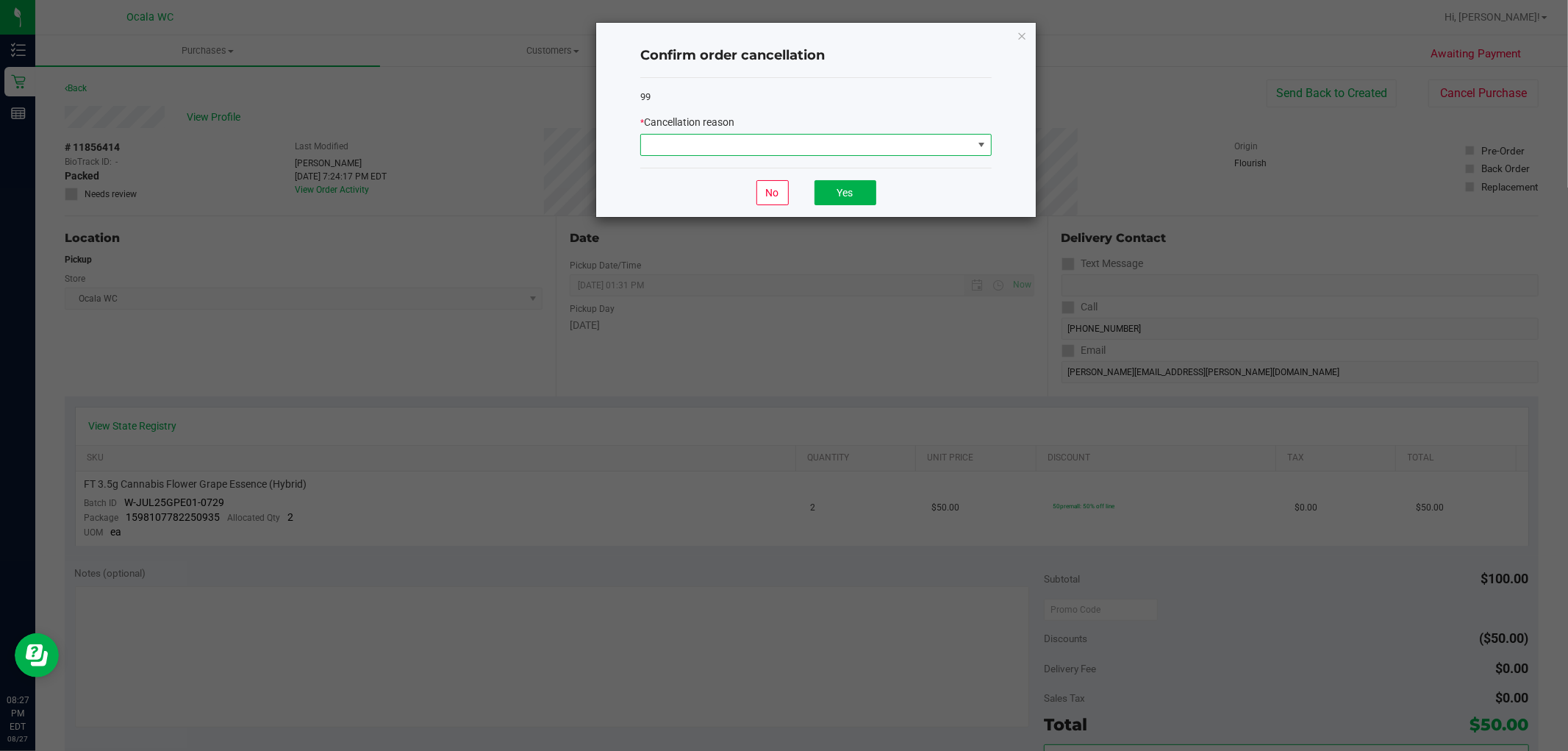
click at [774, 137] on span at bounding box center [807, 145] width 332 height 21
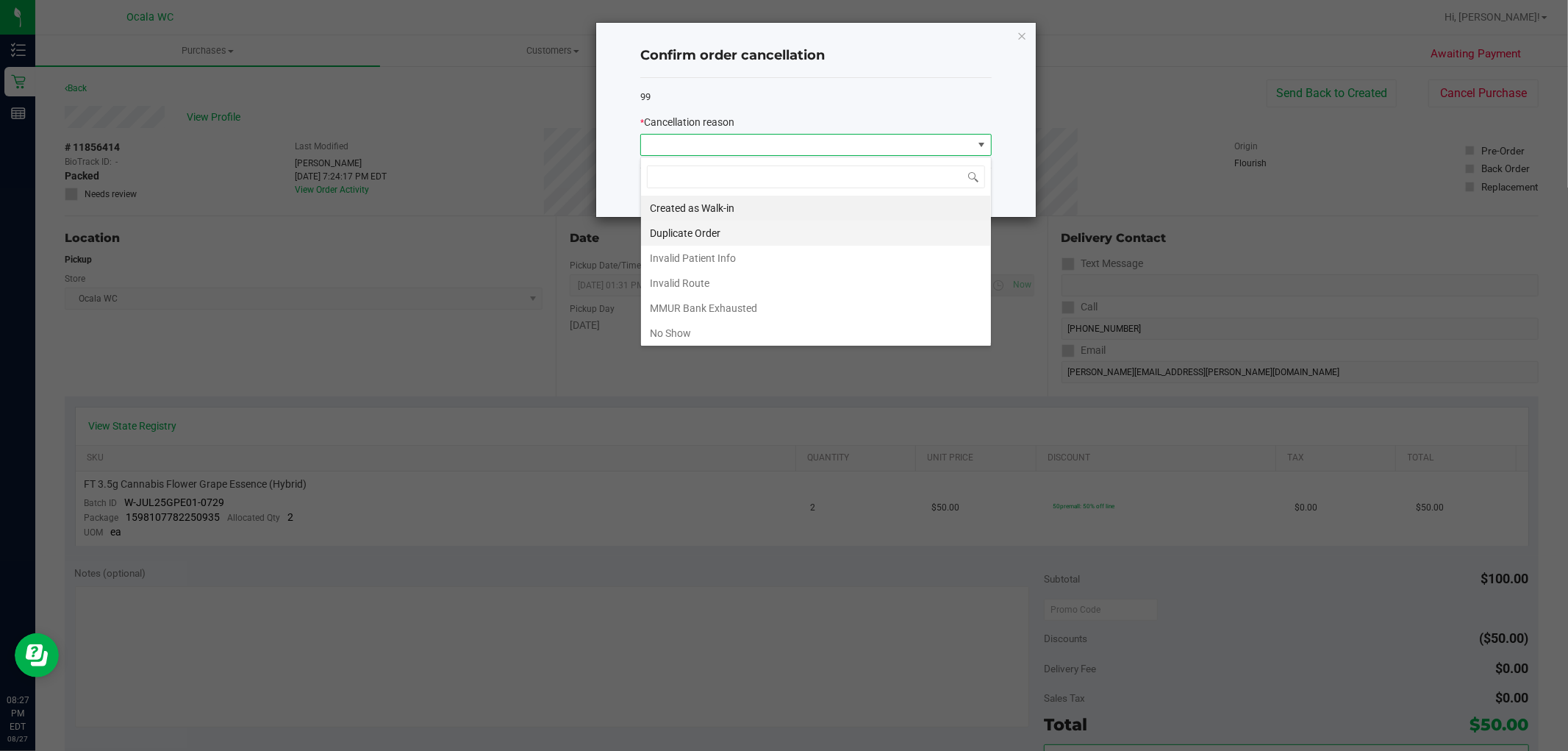
scroll to position [22, 351]
click at [670, 331] on li "No Show" at bounding box center [816, 332] width 350 height 25
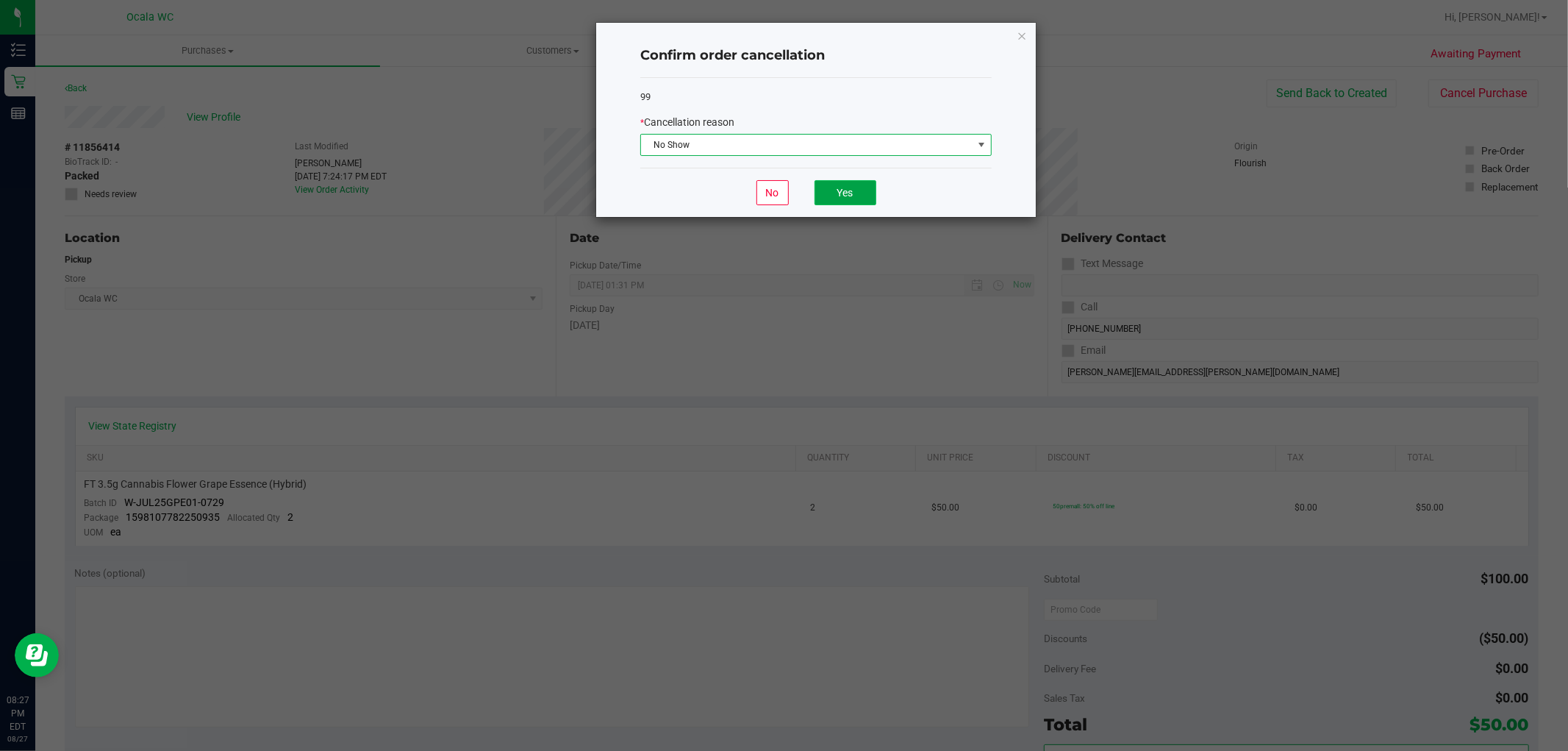
click at [774, 189] on button "Yes" at bounding box center [846, 193] width 62 height 25
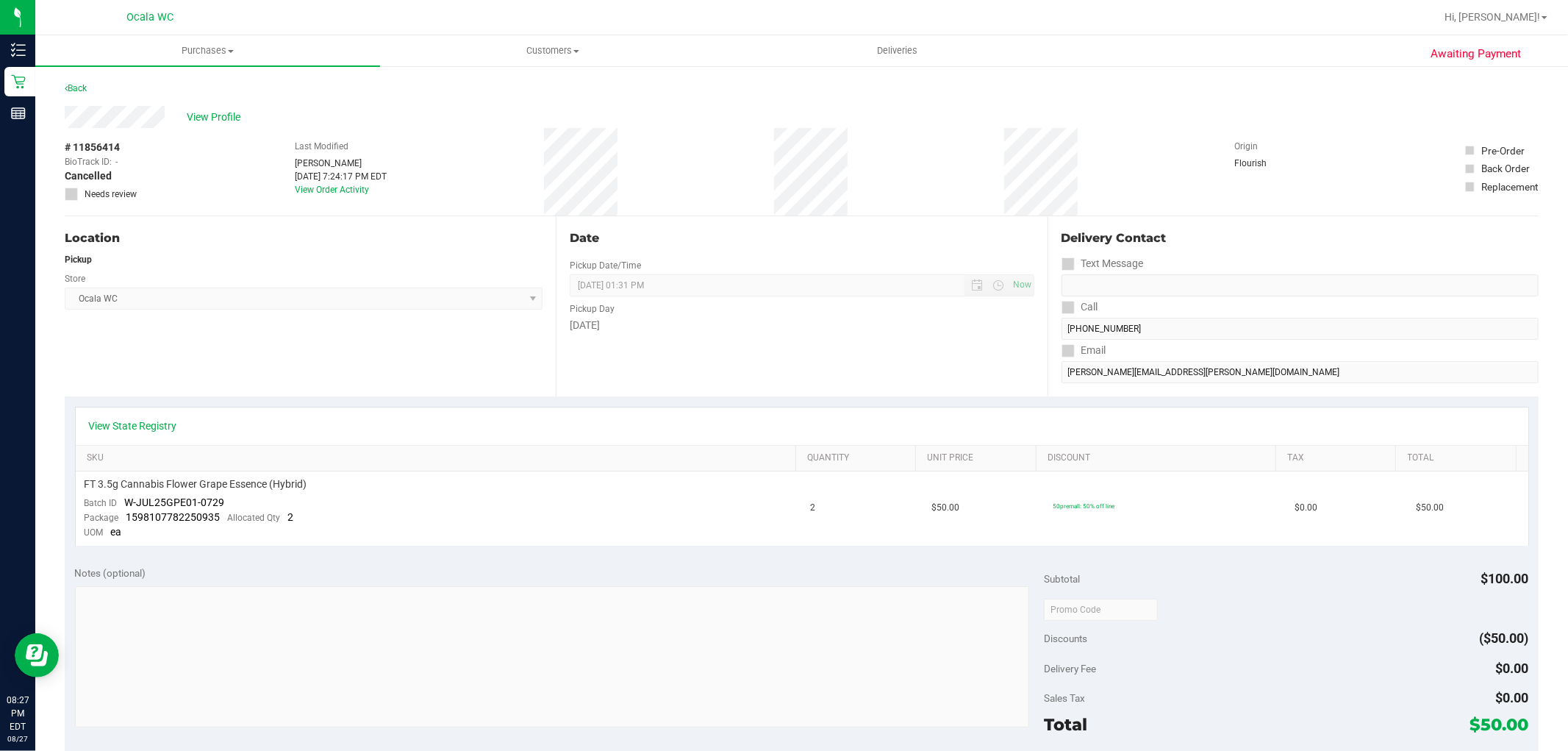
click at [774, 103] on div "Back" at bounding box center [802, 92] width 1474 height 26
click at [74, 79] on div "Back" at bounding box center [76, 88] width 22 height 17
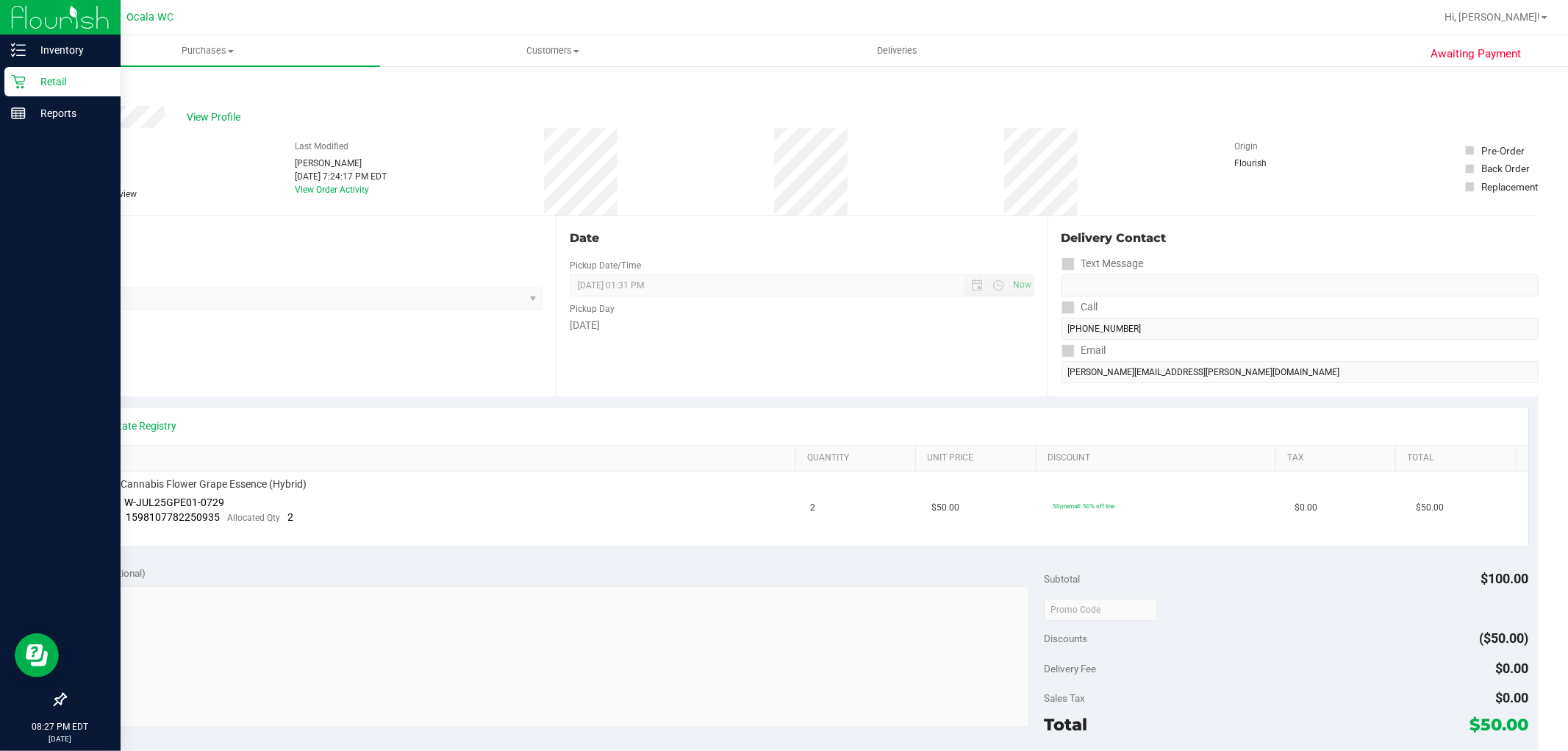
click at [30, 89] on p "Retail" at bounding box center [69, 81] width 88 height 17
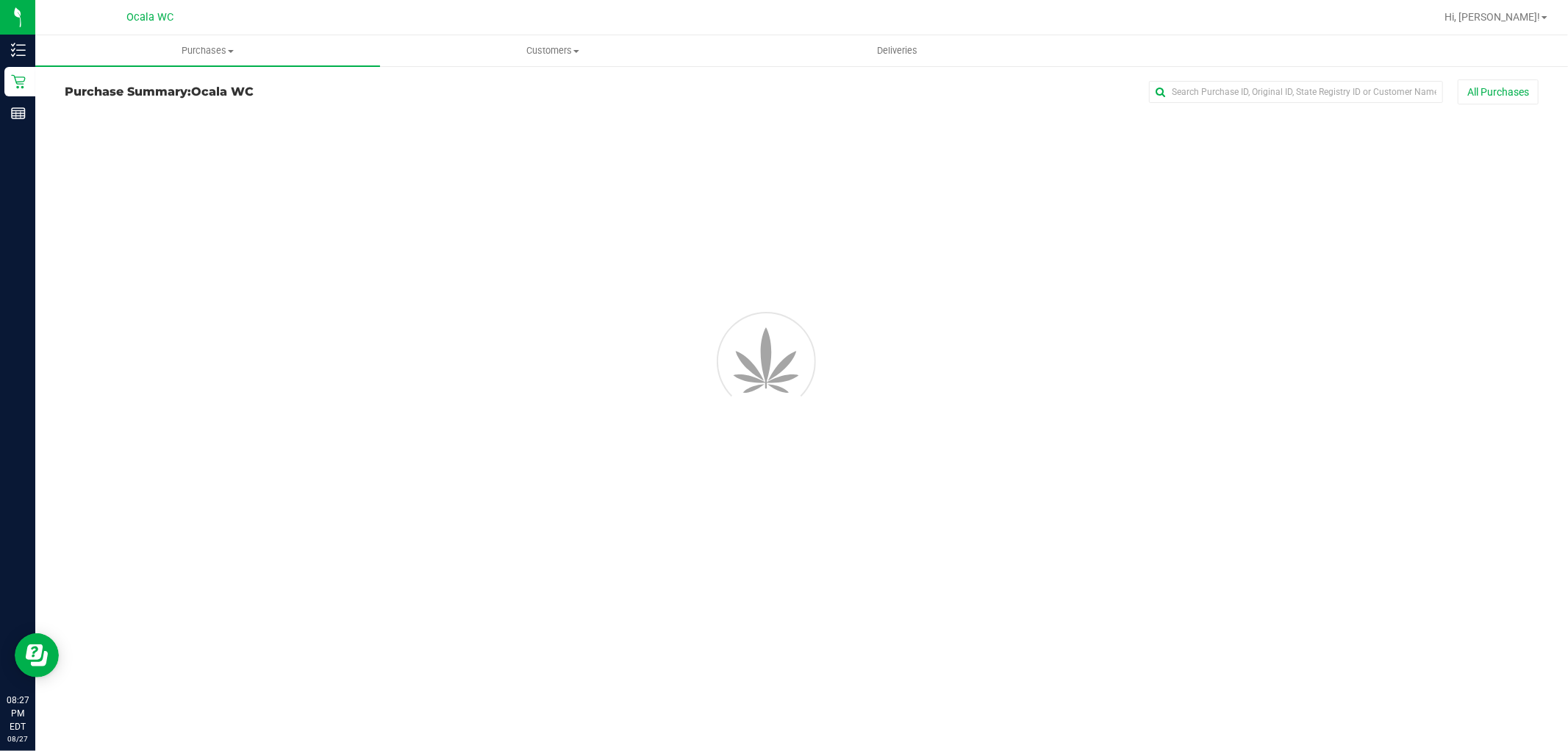
drag, startPoint x: 487, startPoint y: 113, endPoint x: 480, endPoint y: 109, distance: 8.1
click at [480, 109] on div "Purchase Summary: Ocala WC All Purchases" at bounding box center [802, 95] width 1474 height 32
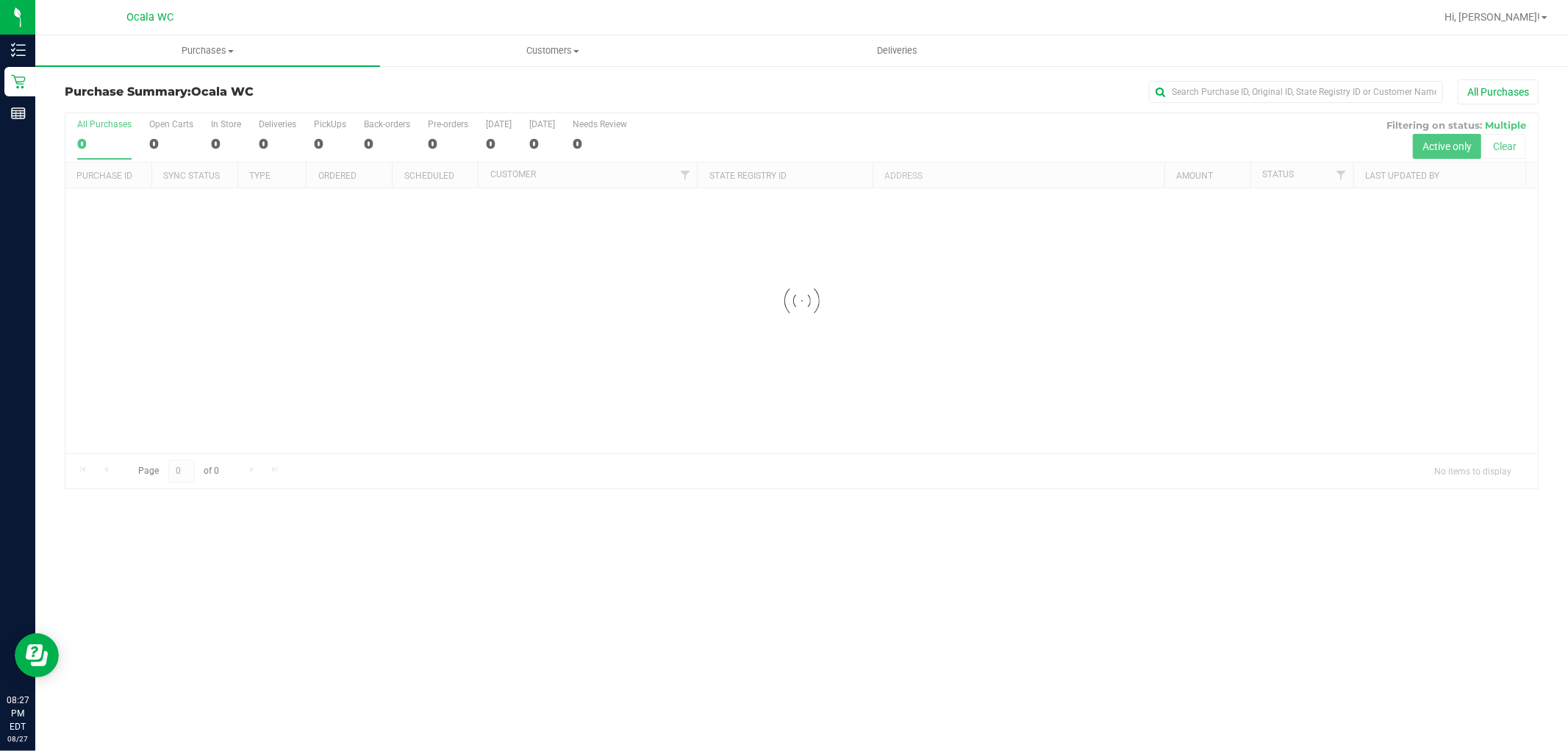
click at [317, 94] on h3 "Purchase Summary: Ocala WC" at bounding box center [310, 92] width 491 height 14
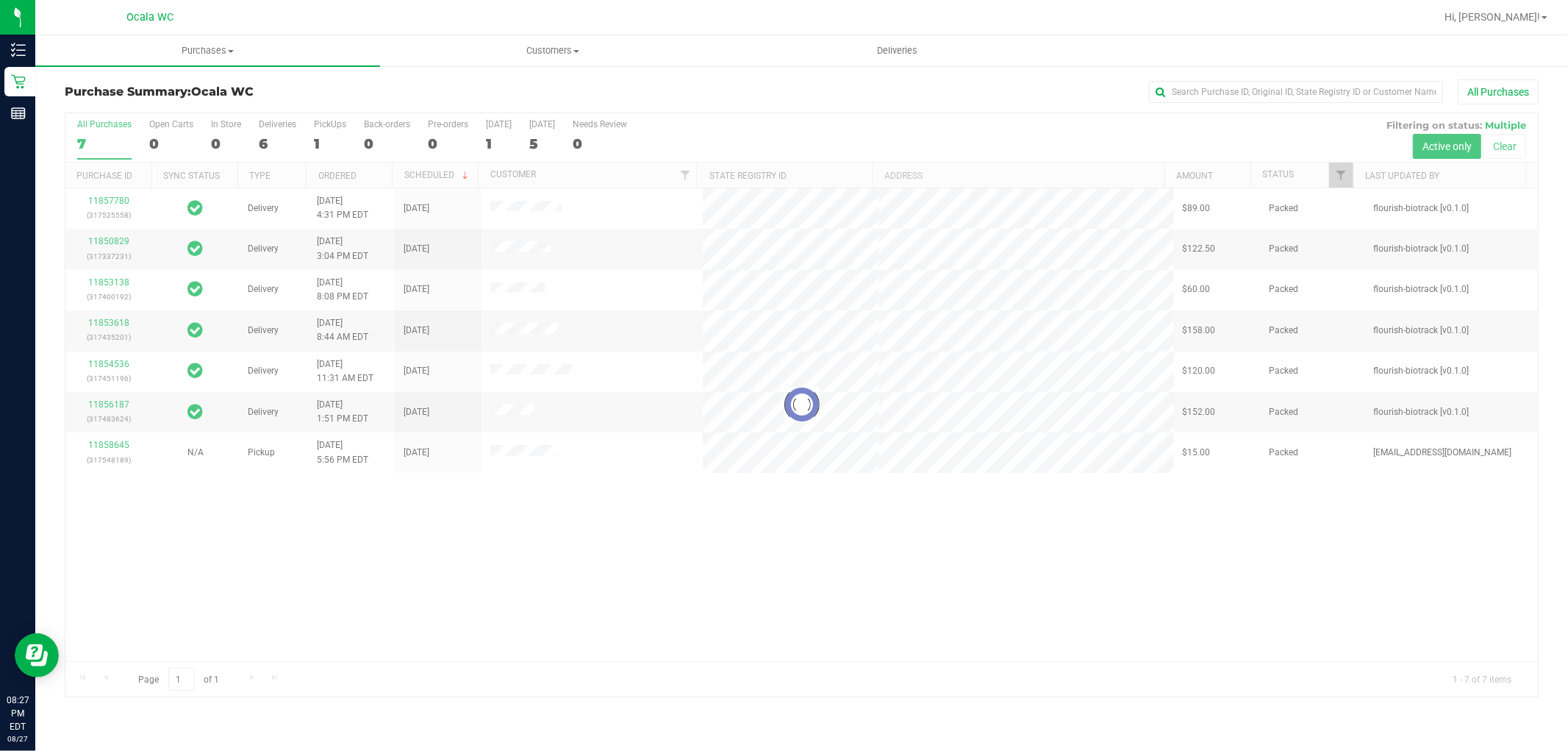
click at [324, 127] on div at bounding box center [802, 404] width 1473 height 583
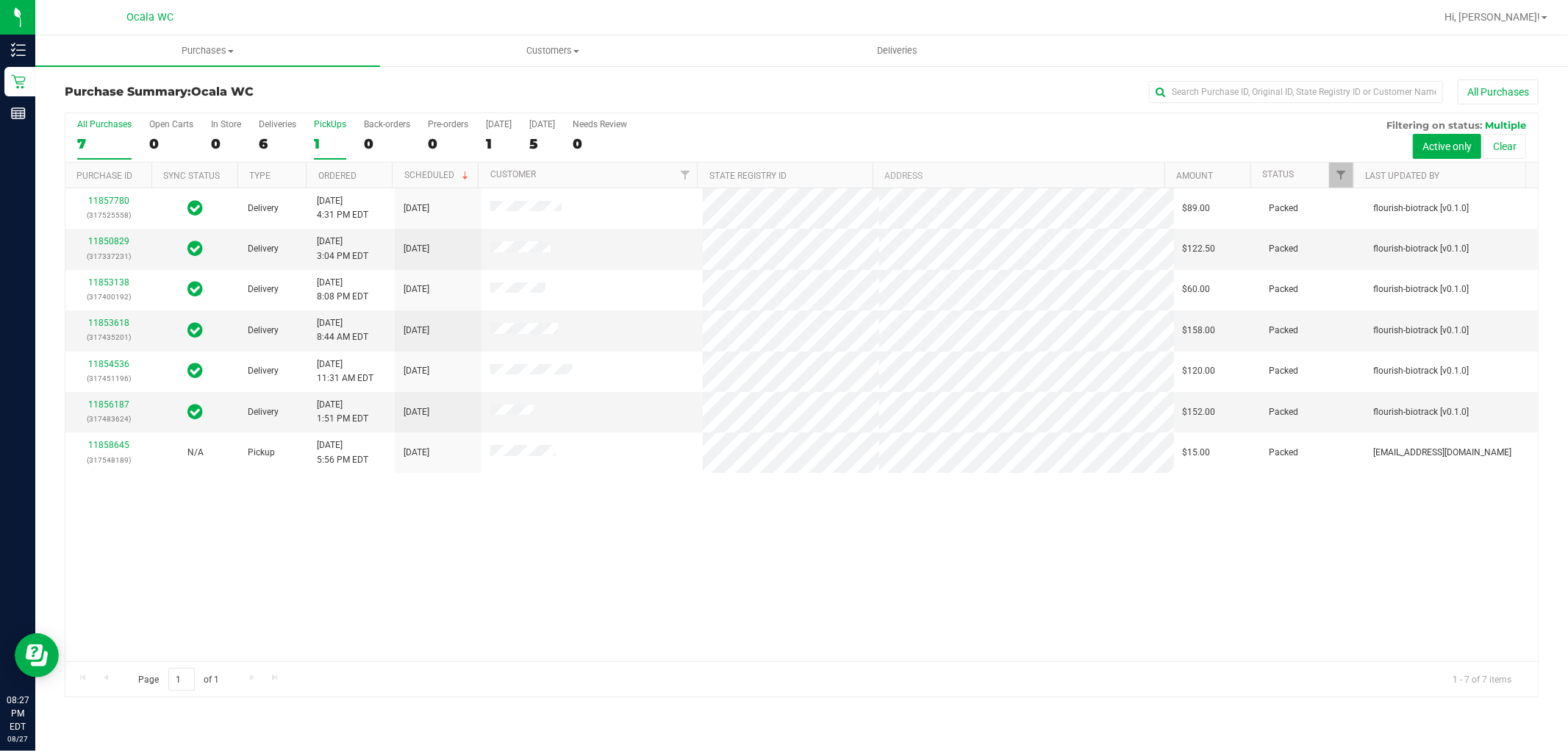
click at [317, 146] on div "1" at bounding box center [329, 143] width 32 height 17
click at [0, 0] on input "PickUps 1" at bounding box center [0, 0] width 0 height 0
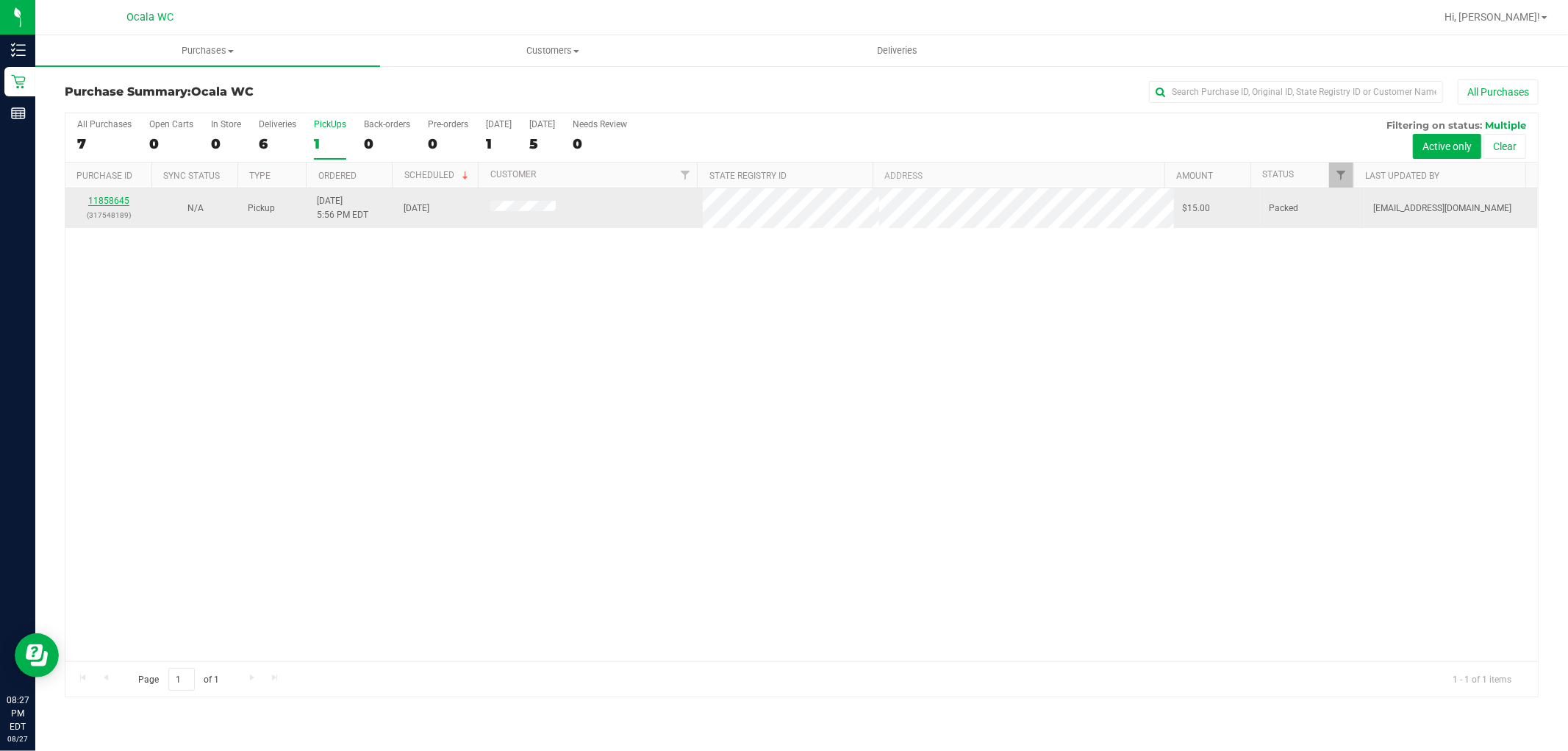
click at [119, 197] on link "11858645" at bounding box center [109, 200] width 41 height 10
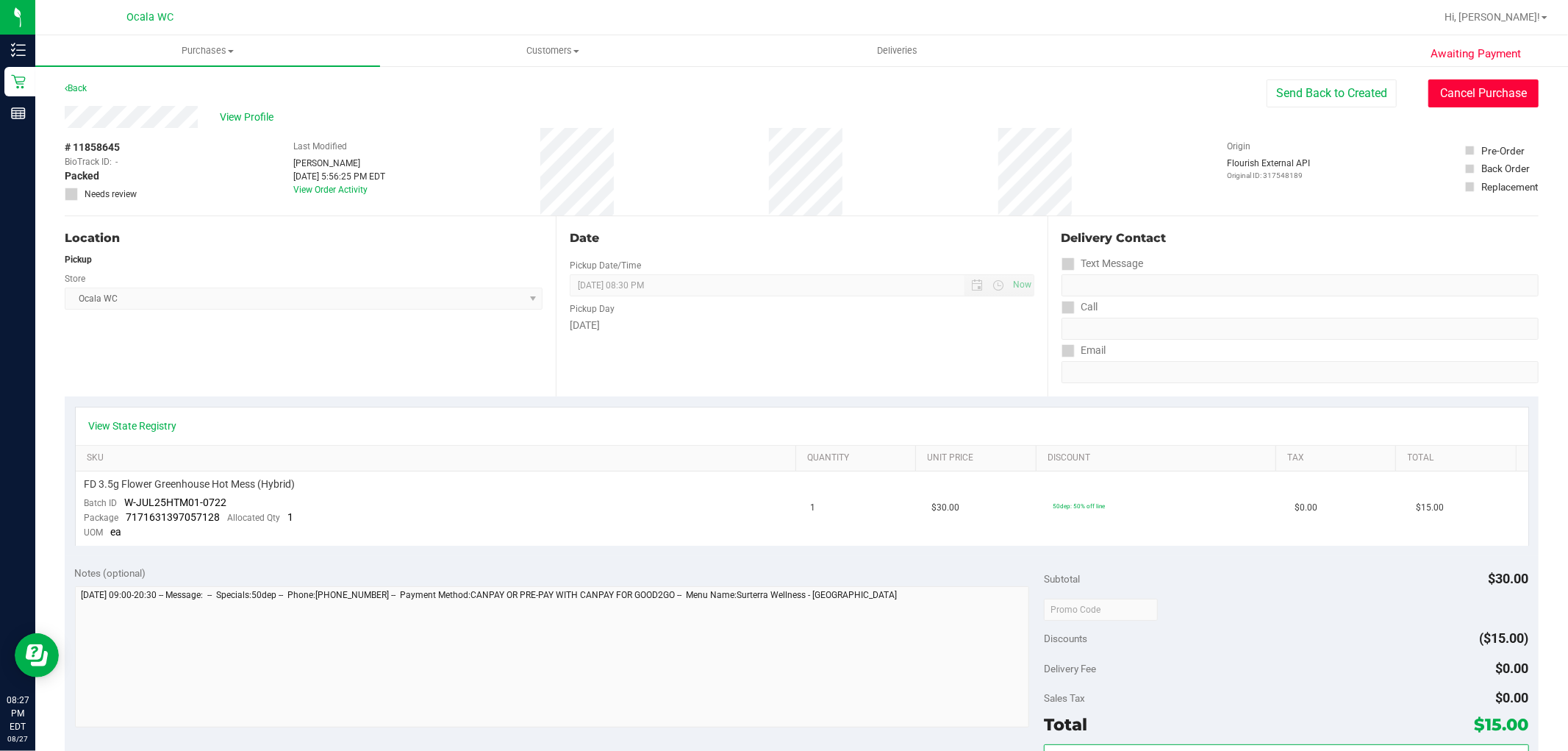
click at [774, 81] on button "Cancel Purchase" at bounding box center [1483, 93] width 110 height 28
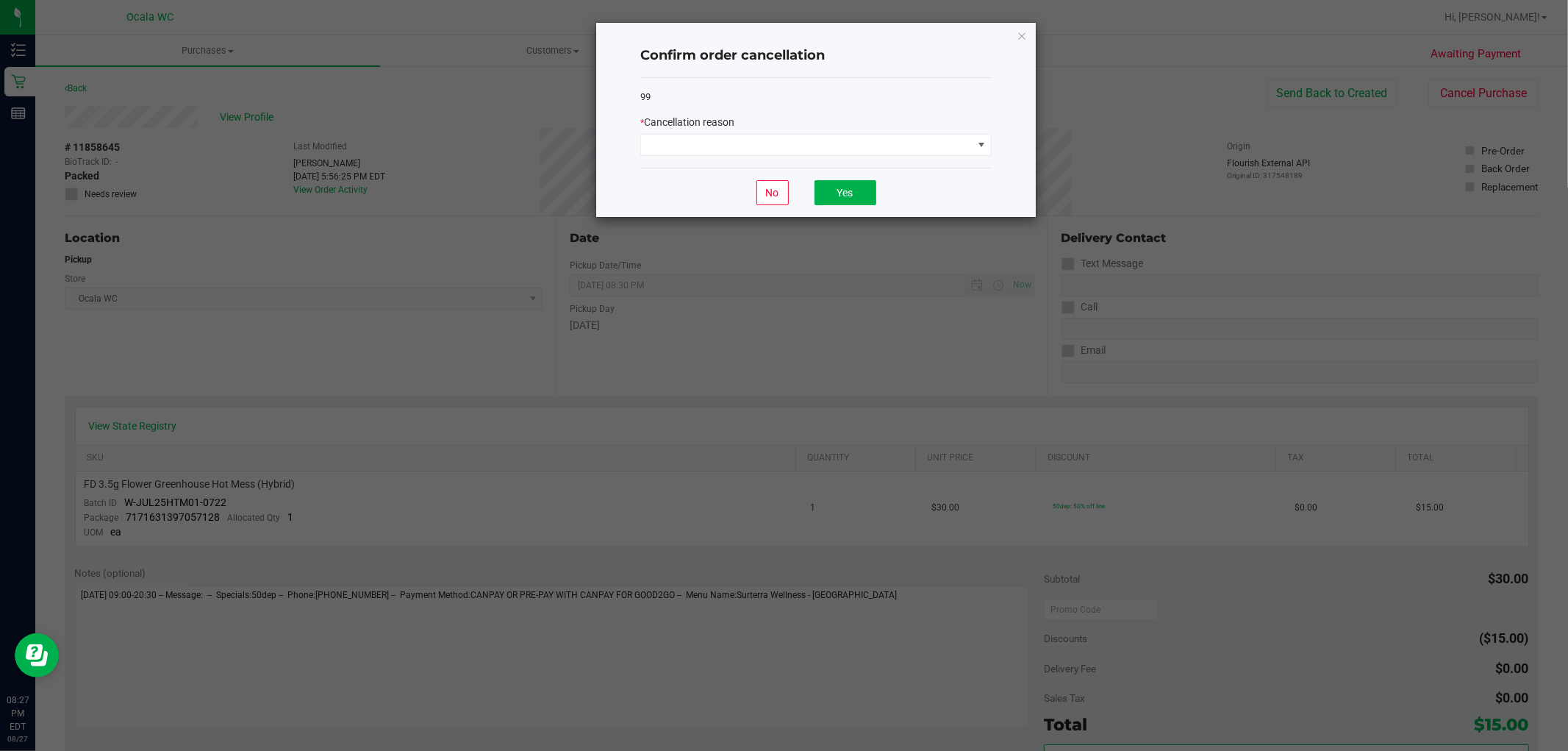
click at [774, 133] on div "* Cancellation reason" at bounding box center [815, 135] width 351 height 41
click at [774, 144] on span at bounding box center [807, 145] width 332 height 21
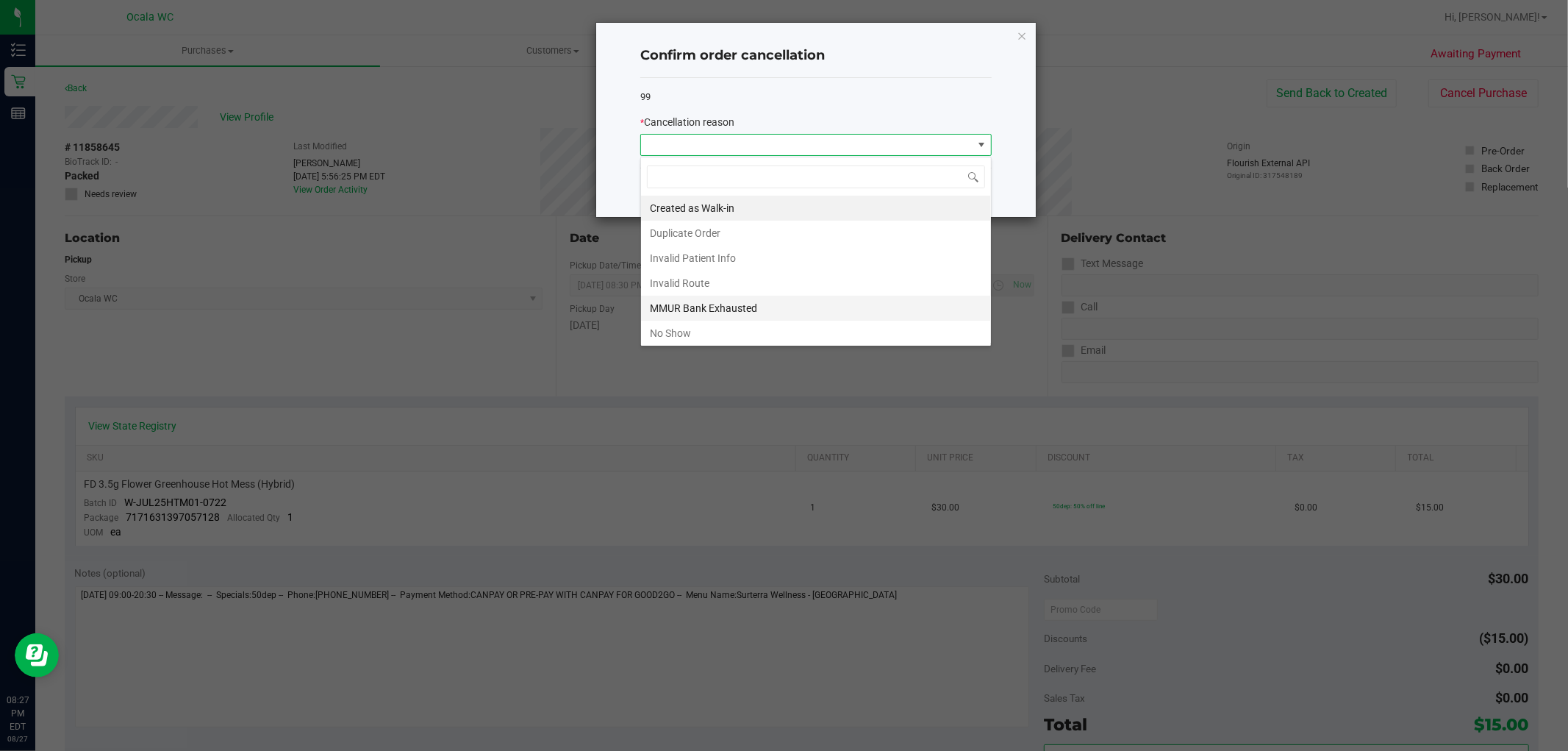
scroll to position [22, 351]
click at [680, 335] on li "No Show" at bounding box center [816, 332] width 350 height 25
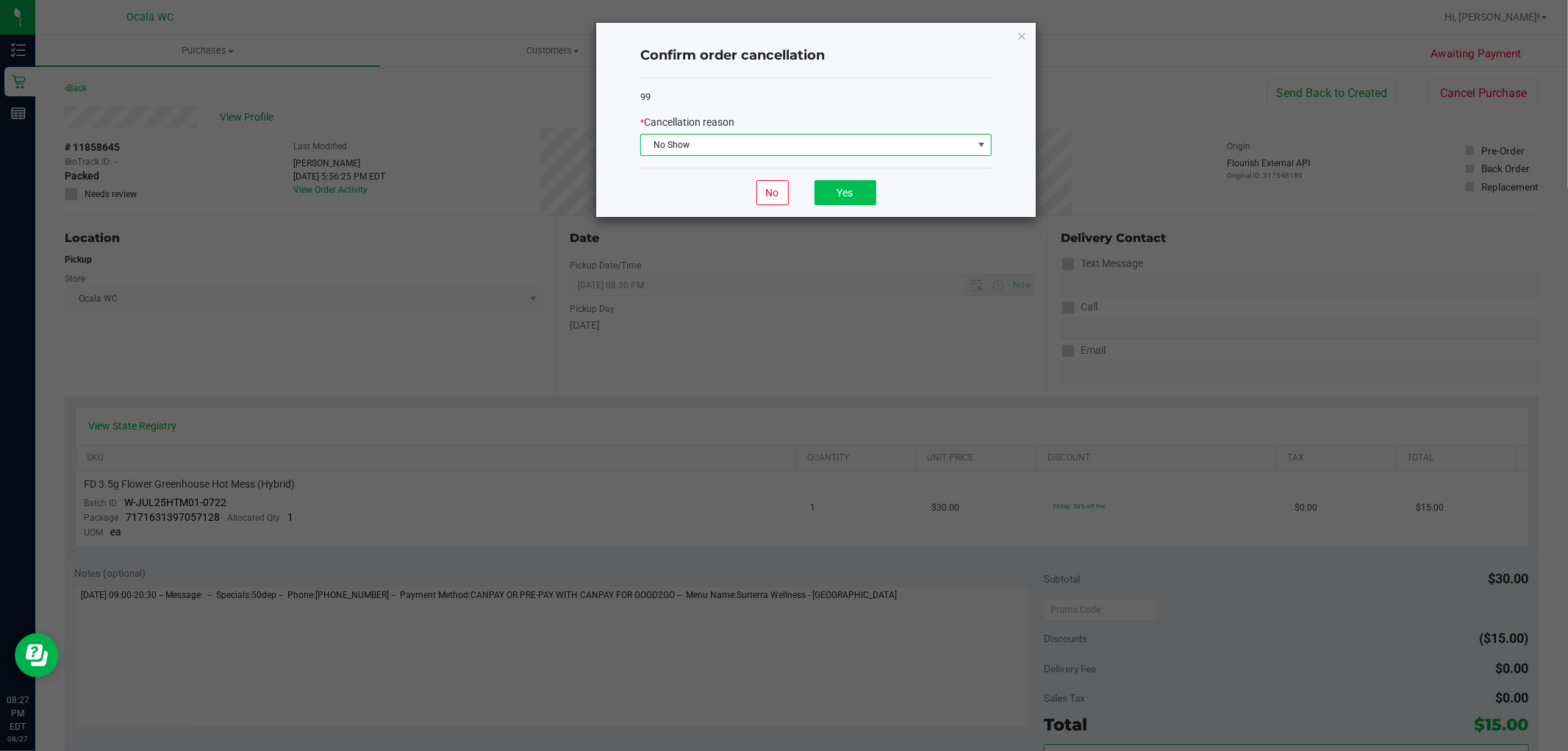
click at [774, 207] on div "No Yes" at bounding box center [815, 193] width 351 height 49
click at [774, 203] on button "Yes" at bounding box center [846, 193] width 62 height 25
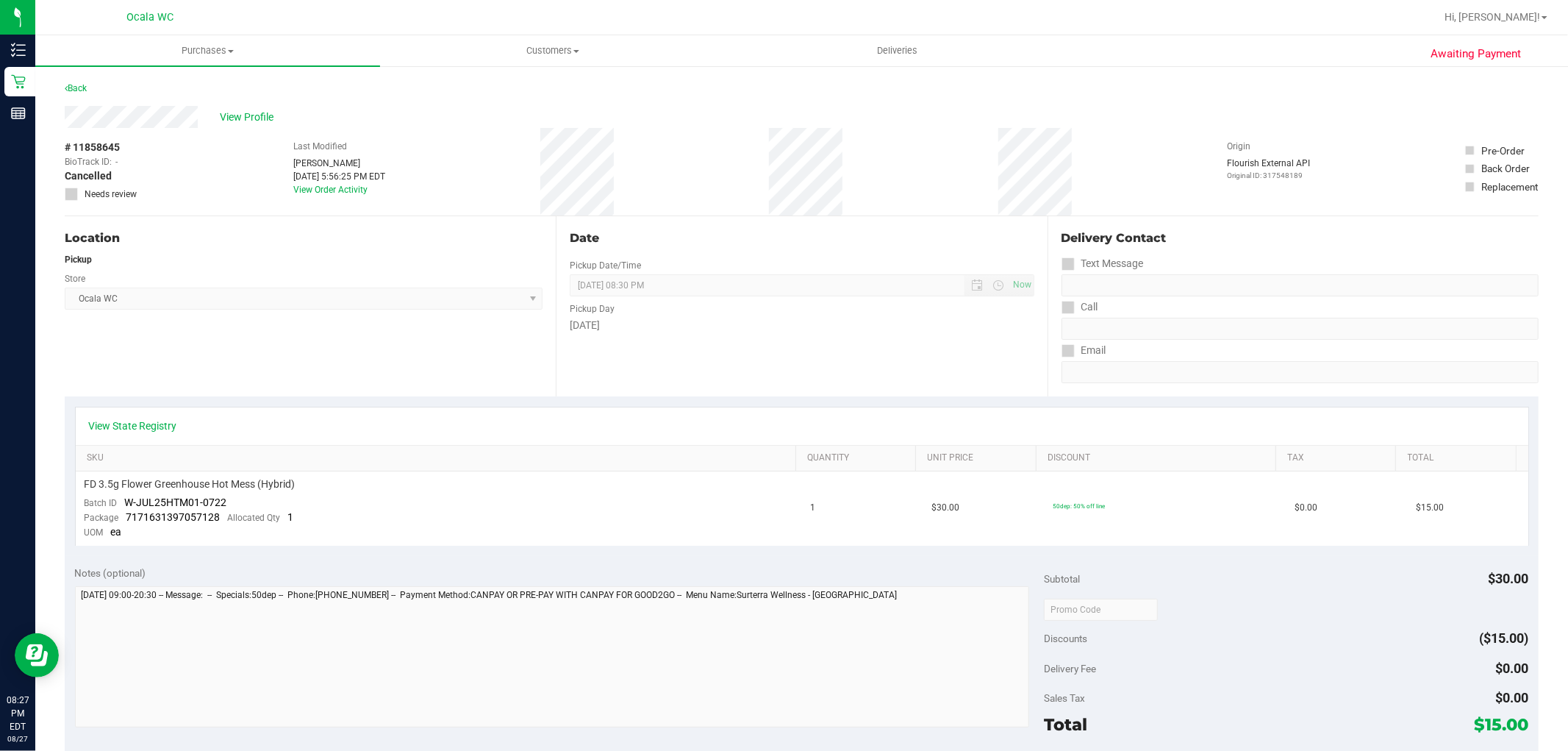
click at [774, 104] on div "Back" at bounding box center [802, 92] width 1474 height 26
click at [78, 89] on link "Back" at bounding box center [76, 88] width 22 height 10
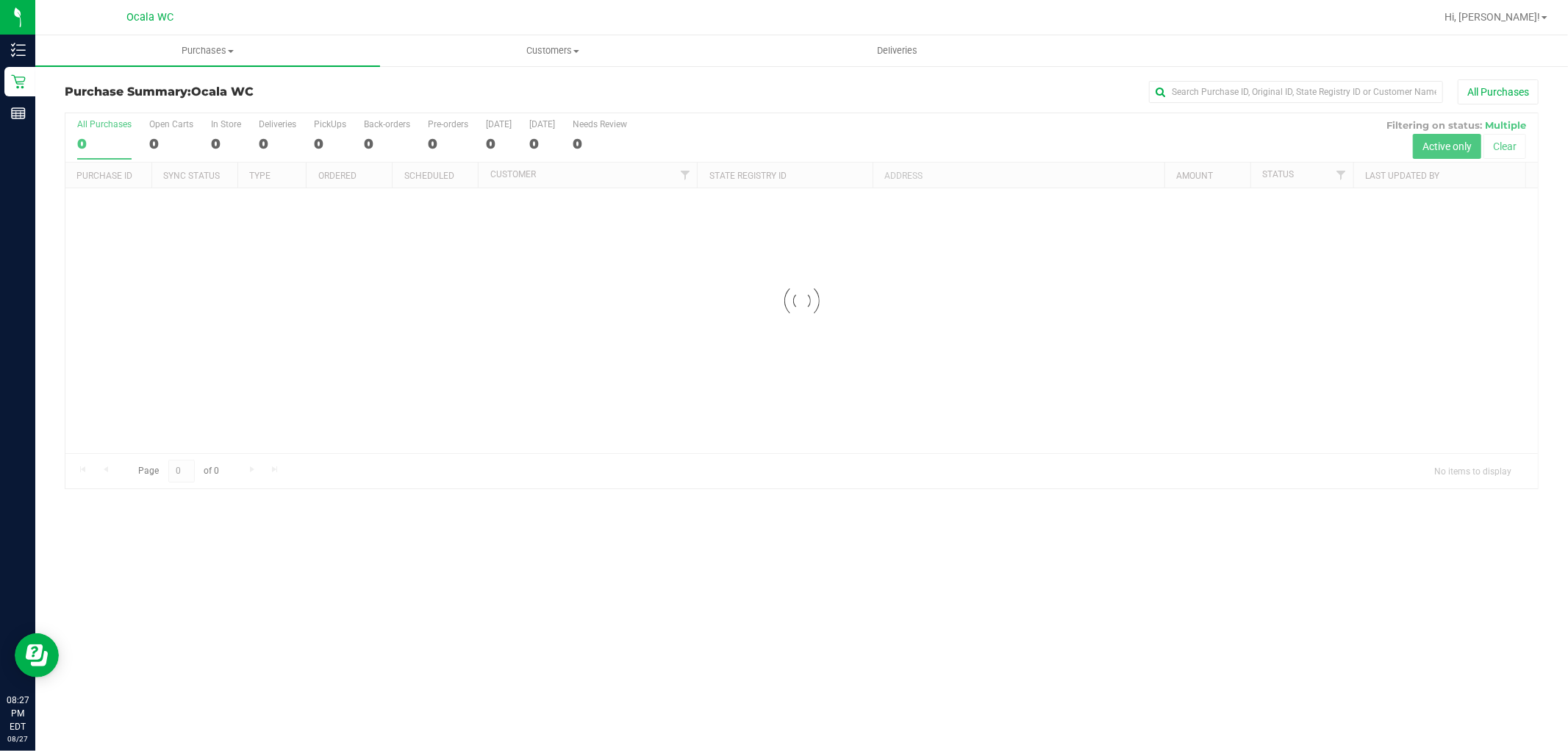
click at [774, 90] on div "All Purchases" at bounding box center [1047, 91] width 983 height 25
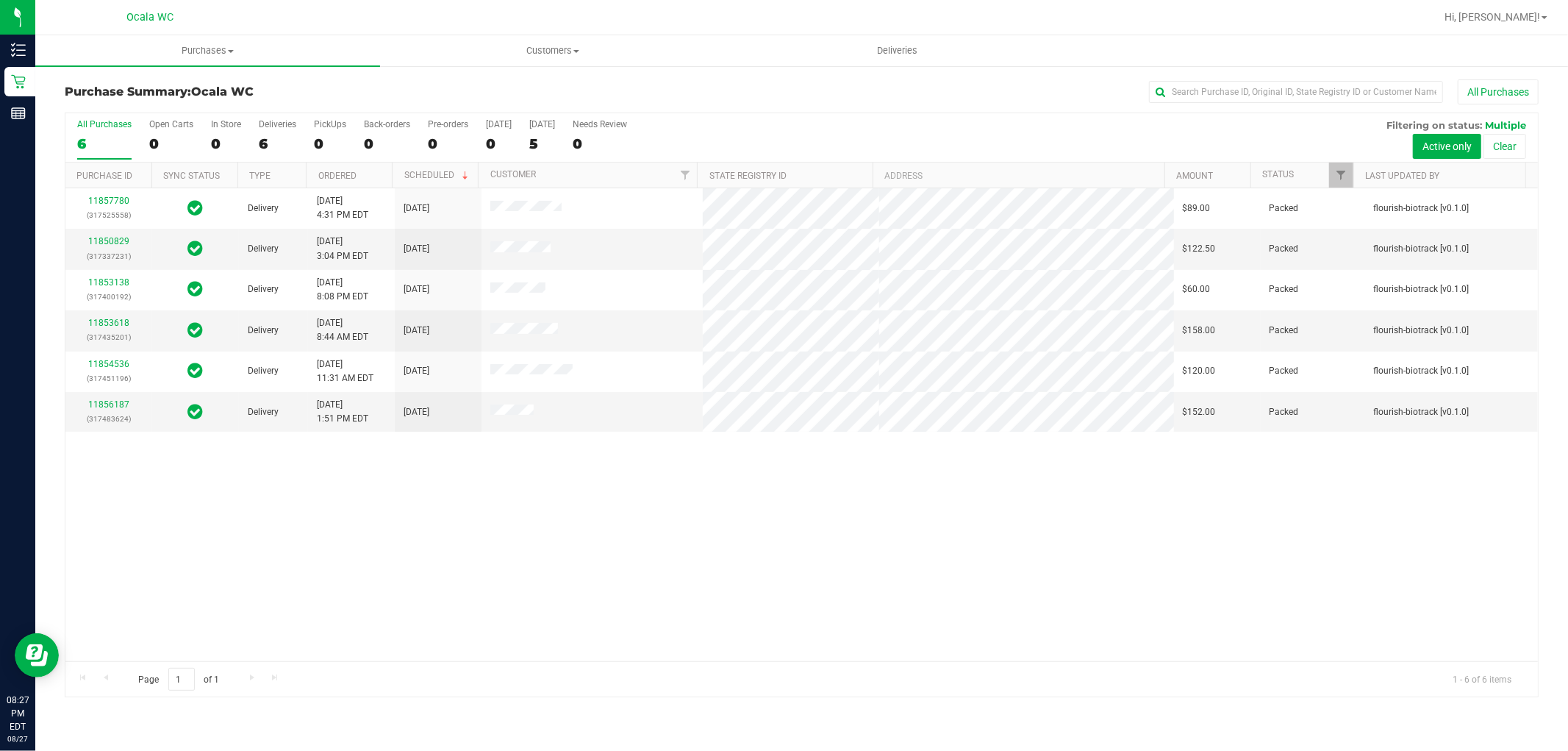
click at [244, 132] on div "All Purchases 6 Open Carts 0 In Store 0 Deliveries 6 PickUps 0 Back-orders 0 Pr…" at bounding box center [802, 138] width 1473 height 49
click at [261, 134] on label "Deliveries 6" at bounding box center [277, 140] width 37 height 40
click at [0, 0] on input "Deliveries 6" at bounding box center [0, 0] width 0 height 0
click at [763, 99] on div "All Purchases" at bounding box center [1047, 91] width 983 height 25
click at [736, 101] on div "All Purchases" at bounding box center [1047, 91] width 983 height 25
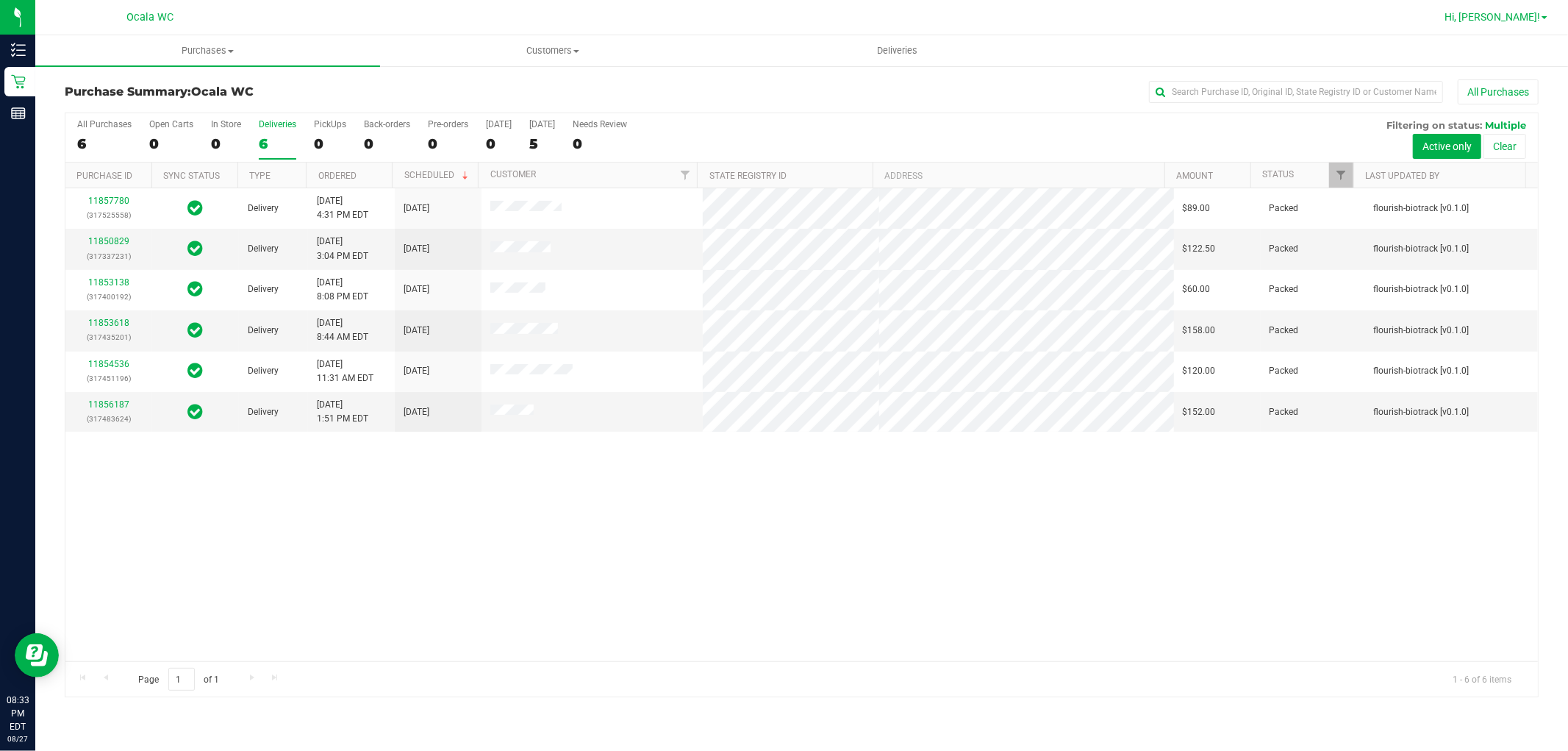
click at [774, 12] on link "Hi, [PERSON_NAME]!" at bounding box center [1497, 16] width 115 height 16
